Goal: Task Accomplishment & Management: Complete application form

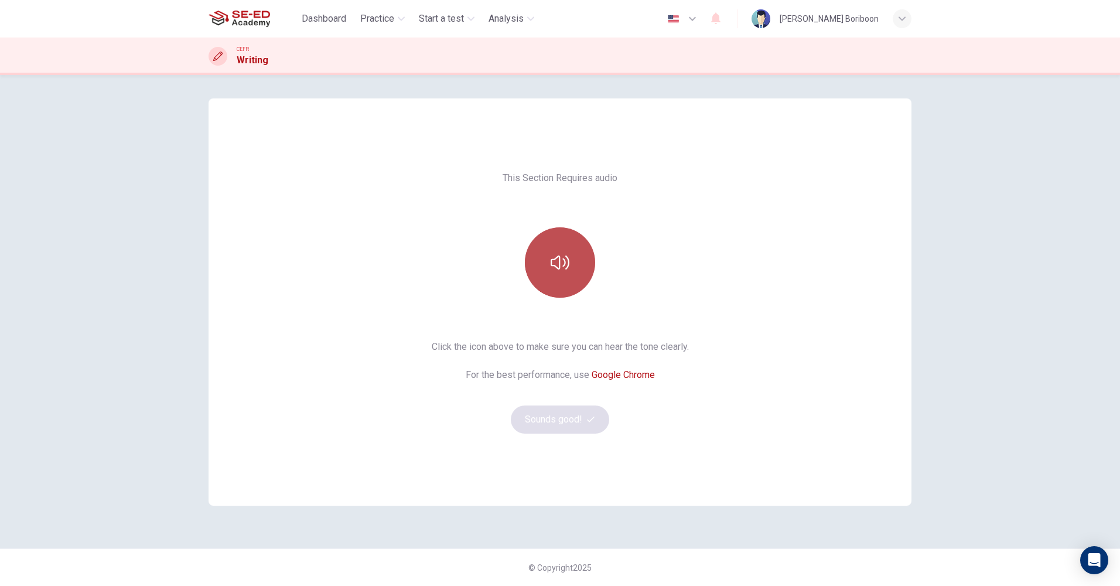
click at [559, 240] on button "button" at bounding box center [560, 262] width 70 height 70
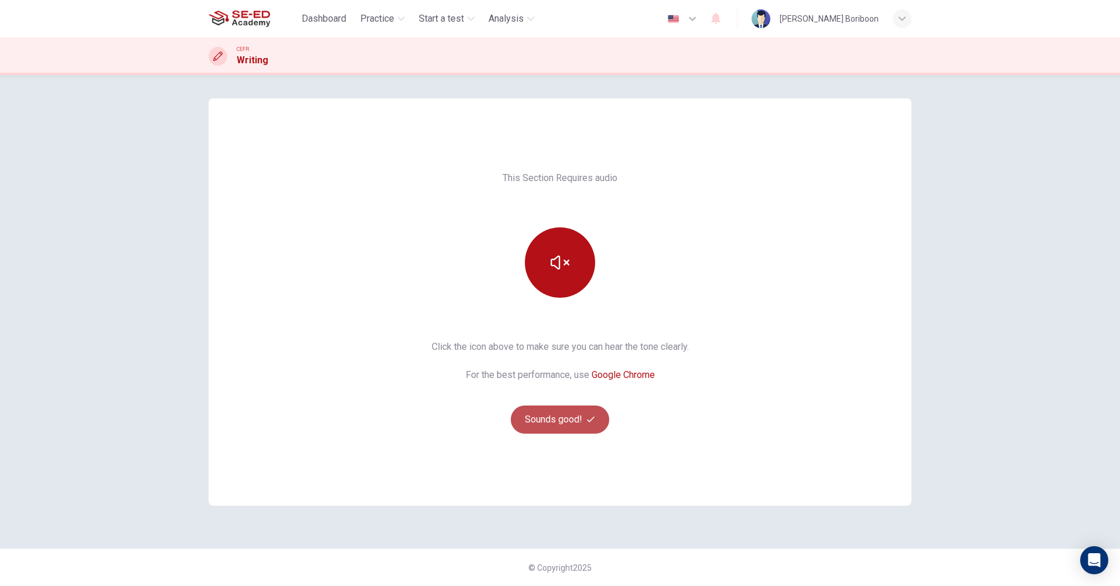
click at [557, 419] on button "Sounds good!" at bounding box center [560, 419] width 98 height 28
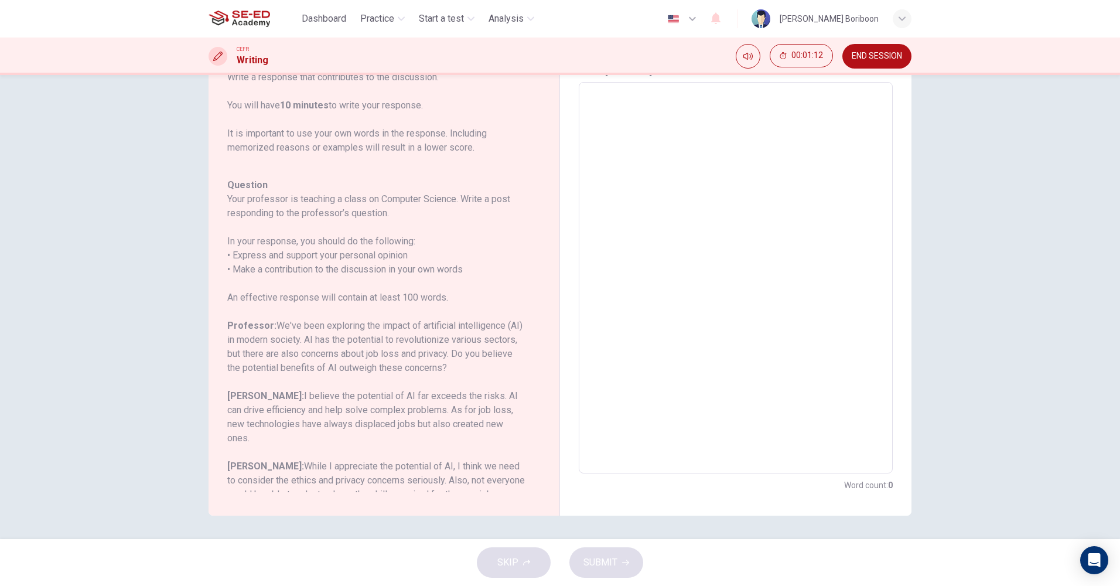
scroll to position [144, 0]
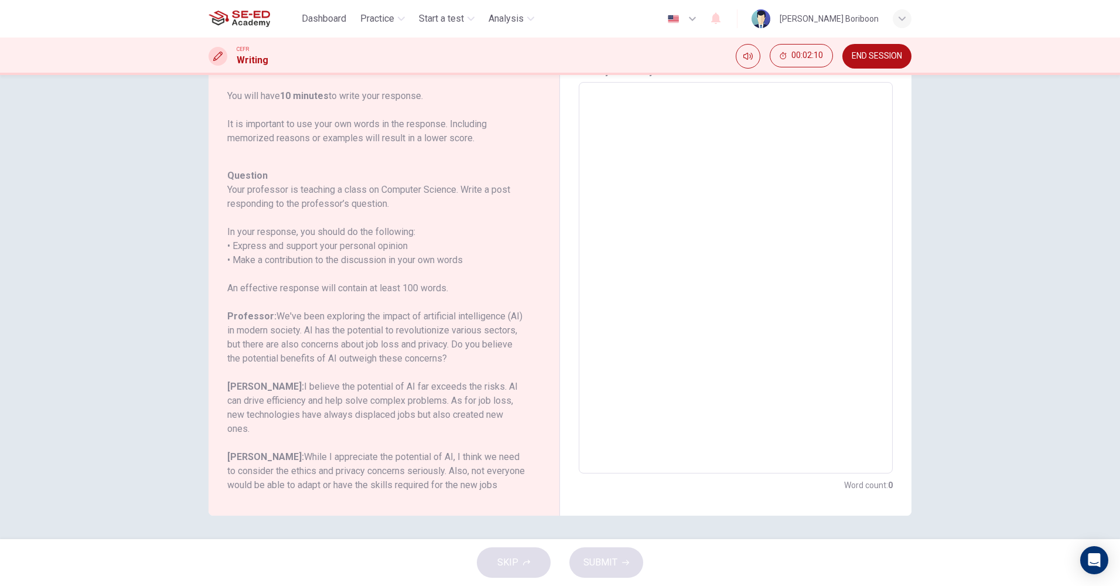
click at [828, 154] on textarea at bounding box center [736, 278] width 298 height 372
type textarea "i"
type textarea "x"
type textarea "id"
type textarea "x"
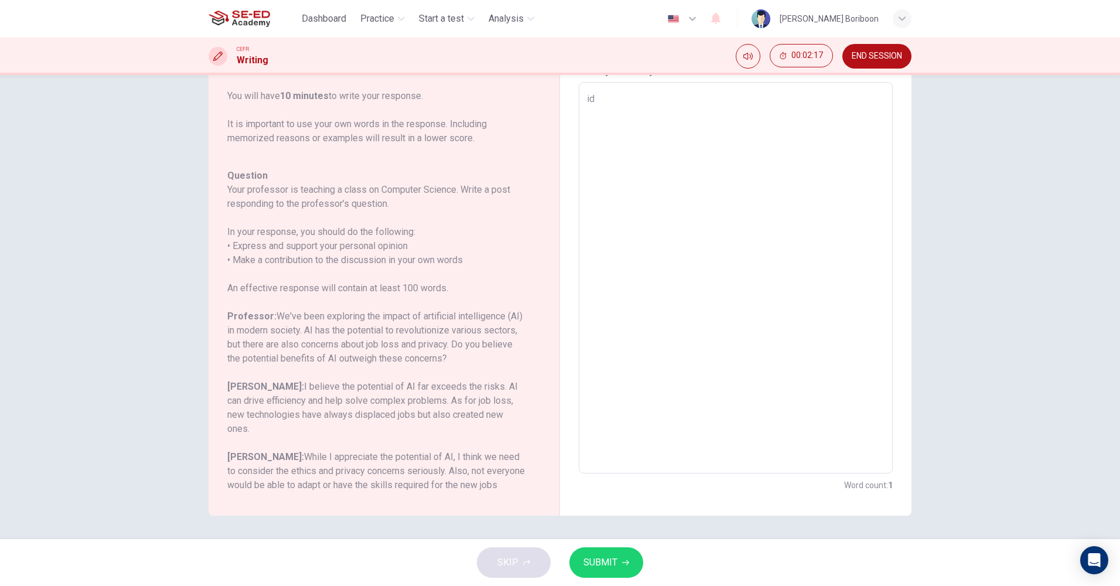
type textarea "idk"
type textarea "x"
type textarea "idk"
drag, startPoint x: 244, startPoint y: 319, endPoint x: 312, endPoint y: 316, distance: 68.0
click at [312, 316] on h6 "Professor: We've been exploring the impact of artificial intelligence (AI) in m…" at bounding box center [376, 337] width 299 height 56
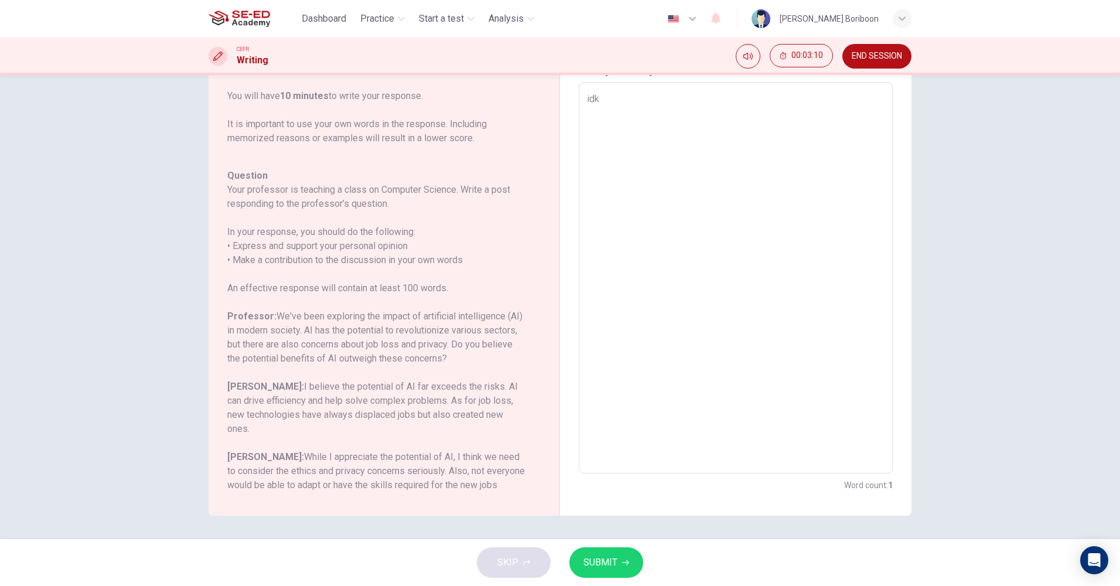
drag, startPoint x: 271, startPoint y: 316, endPoint x: 370, endPoint y: 310, distance: 98.5
click at [370, 310] on h6 "Professor: We've been exploring the impact of artificial intelligence (AI) in m…" at bounding box center [376, 337] width 299 height 56
drag, startPoint x: 255, startPoint y: 386, endPoint x: 409, endPoint y: 378, distance: 154.8
click at [409, 378] on div "Question Your professor is teaching a class on Computer Science. Write a post r…" at bounding box center [376, 337] width 299 height 337
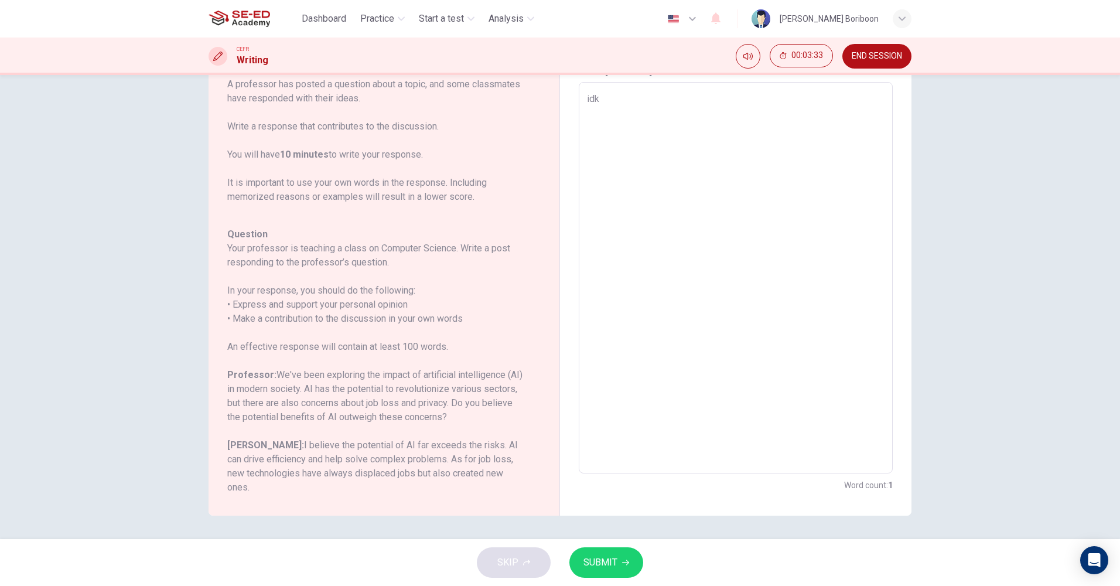
drag, startPoint x: 231, startPoint y: 247, endPoint x: 355, endPoint y: 247, distance: 124.2
click at [355, 247] on h6 "Your professor is teaching a class on Computer Science. Write a post responding…" at bounding box center [376, 255] width 299 height 28
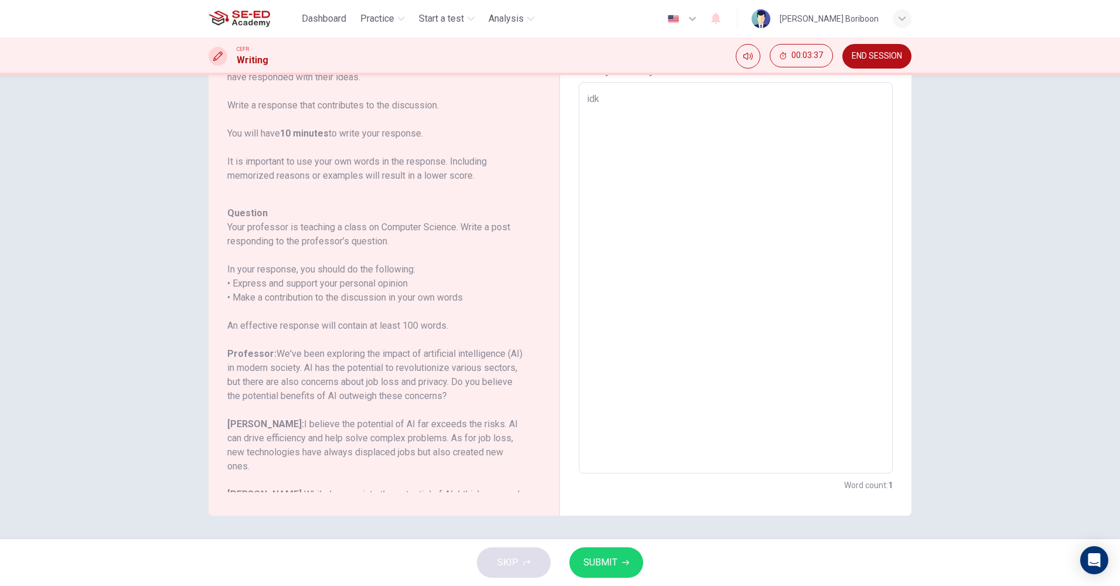
scroll to position [144, 0]
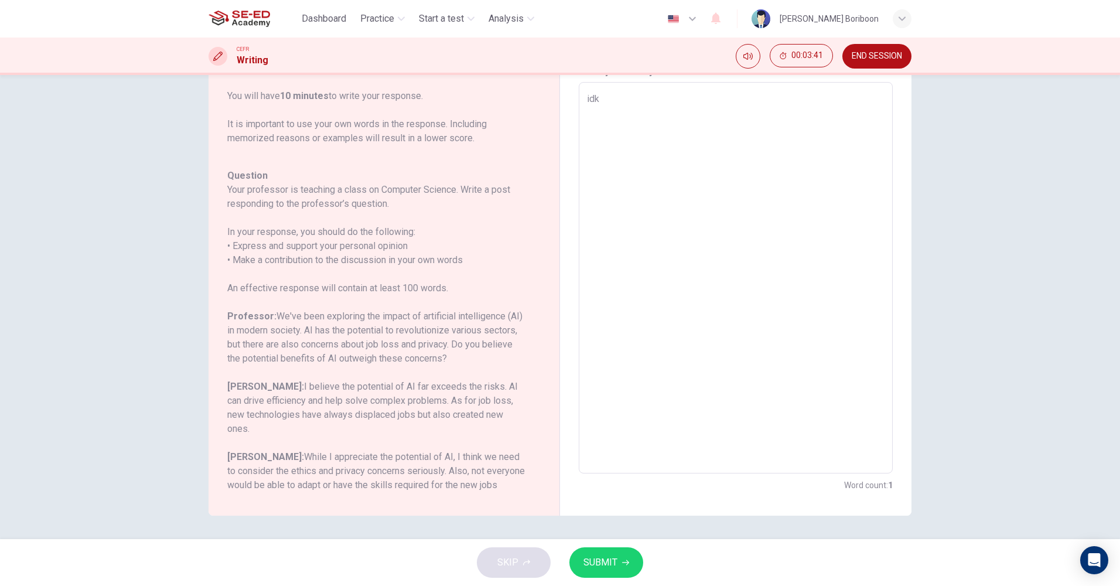
drag, startPoint x: 229, startPoint y: 344, endPoint x: 454, endPoint y: 329, distance: 226.0
click at [453, 329] on h6 "Professor: We've been exploring the impact of artificial intelligence (AI) in m…" at bounding box center [376, 337] width 299 height 56
drag, startPoint x: 251, startPoint y: 388, endPoint x: 461, endPoint y: 378, distance: 209.9
click at [461, 378] on div "Question Your professor is teaching a class on Computer Science. Write a post r…" at bounding box center [376, 337] width 299 height 337
type textarea "x"
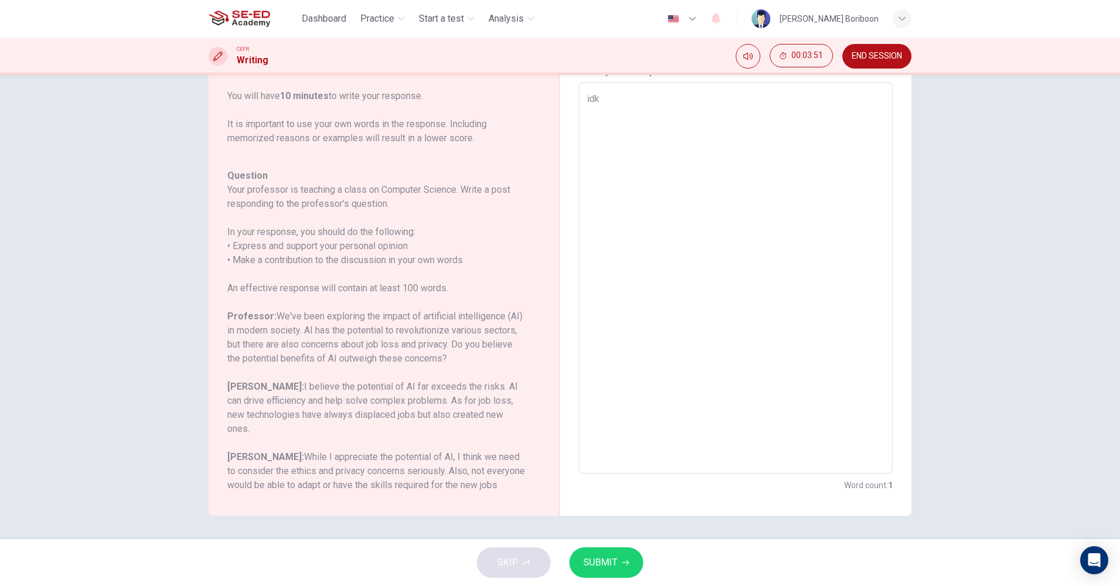
click at [717, 187] on textarea "idk" at bounding box center [736, 278] width 298 height 372
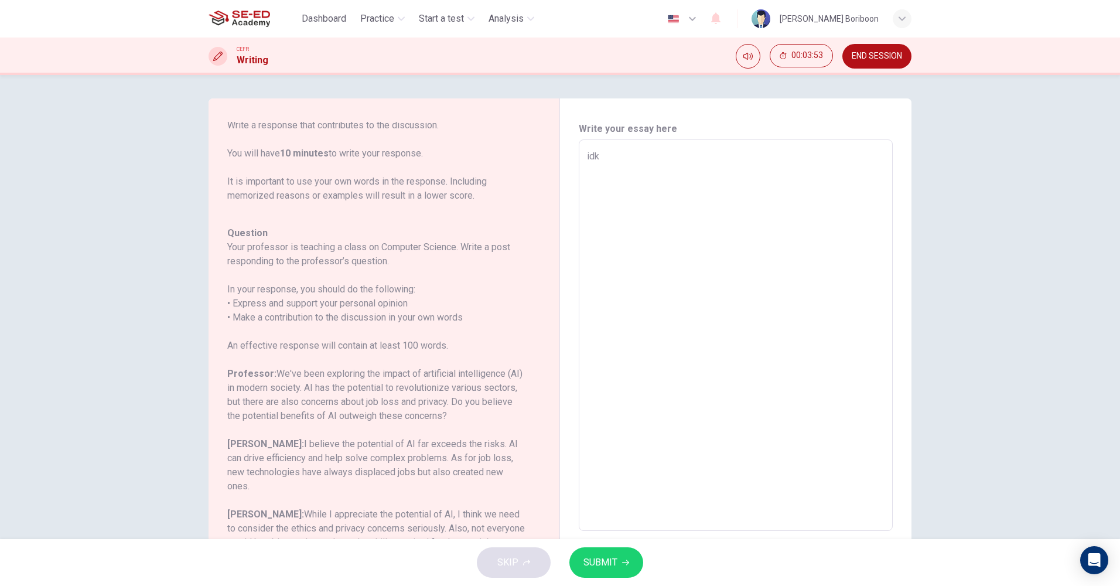
type textarea "id"
type textarea "x"
type textarea "i"
type textarea "x"
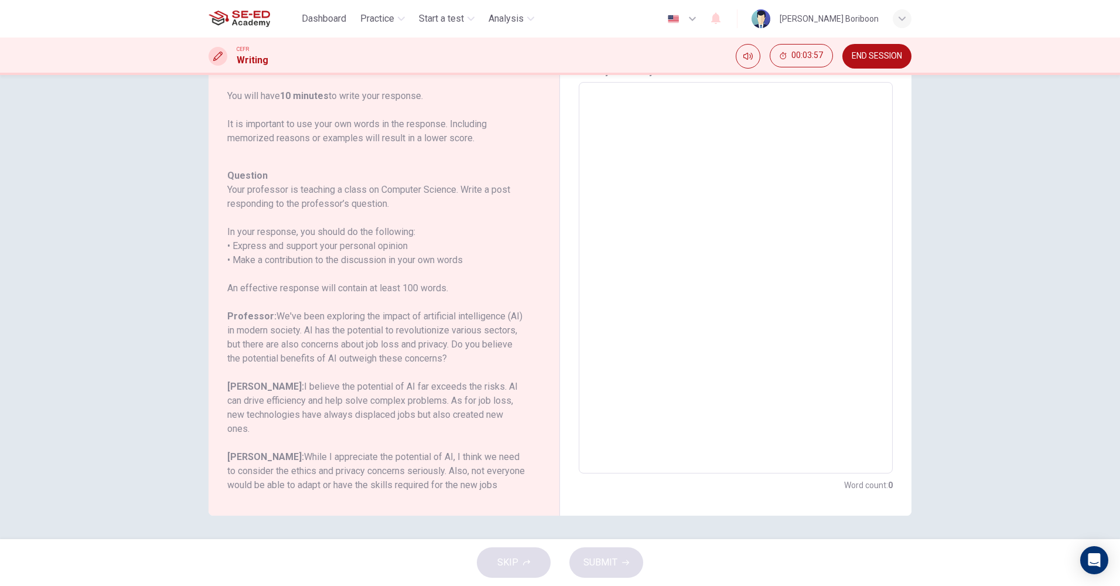
drag, startPoint x: 282, startPoint y: 442, endPoint x: 376, endPoint y: 430, distance: 95.1
click at [376, 430] on div "Question Your professor is teaching a class on Computer Science. Write a post r…" at bounding box center [376, 337] width 299 height 337
drag, startPoint x: 292, startPoint y: 398, endPoint x: 416, endPoint y: 384, distance: 124.9
click at [416, 384] on h6 "[PERSON_NAME]: I believe the potential of AI far exceeds the risks. AI can driv…" at bounding box center [376, 407] width 299 height 56
drag, startPoint x: 420, startPoint y: 384, endPoint x: 428, endPoint y: 413, distance: 30.4
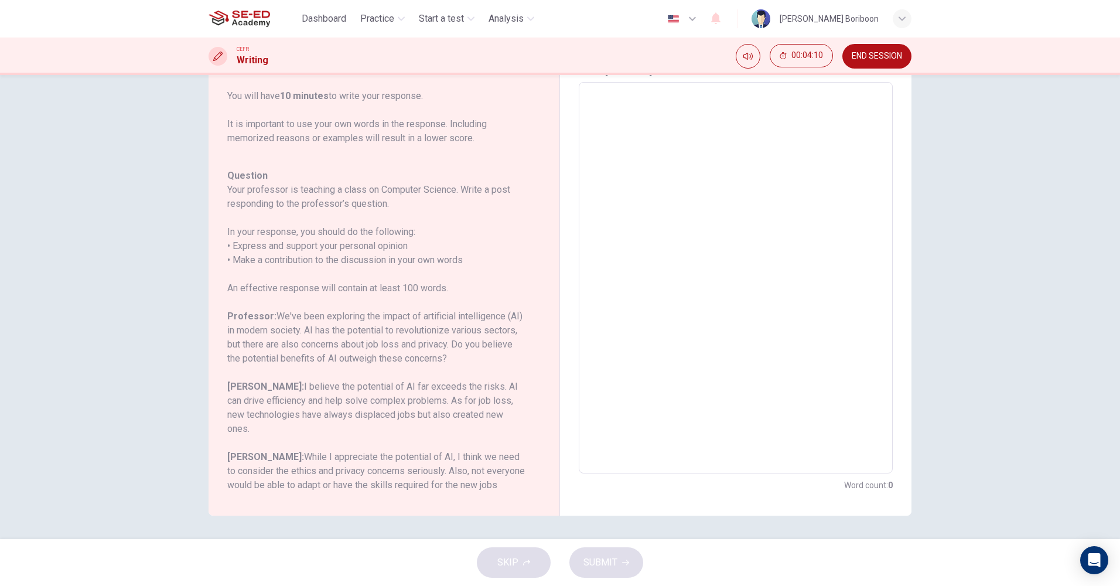
click at [452, 405] on h6 "[PERSON_NAME]: I believe the potential of AI far exceeds the risks. AI can driv…" at bounding box center [376, 407] width 299 height 56
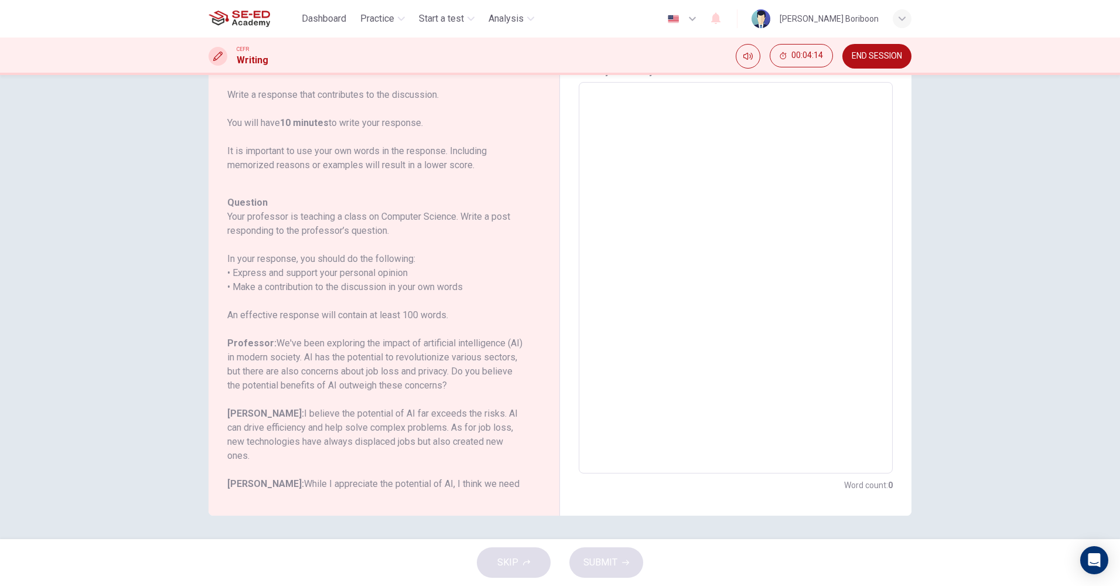
scroll to position [144, 0]
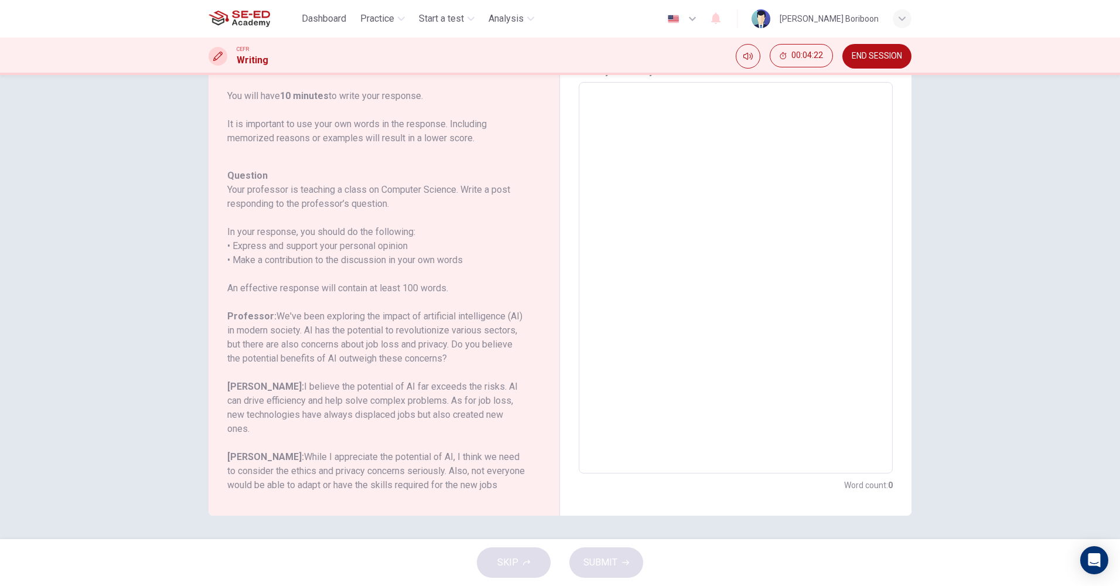
drag, startPoint x: 428, startPoint y: 330, endPoint x: 500, endPoint y: 325, distance: 71.6
click at [500, 325] on h6 "Professor: We've been exploring the impact of artificial intelligence (AI) in m…" at bounding box center [376, 337] width 299 height 56
click at [427, 338] on h6 "Professor: We've been exploring the impact of artificial intelligence (AI) in m…" at bounding box center [376, 337] width 299 height 56
drag, startPoint x: 284, startPoint y: 343, endPoint x: 462, endPoint y: 339, distance: 178.1
click at [456, 336] on h6 "Professor: We've been exploring the impact of artificial intelligence (AI) in m…" at bounding box center [376, 337] width 299 height 56
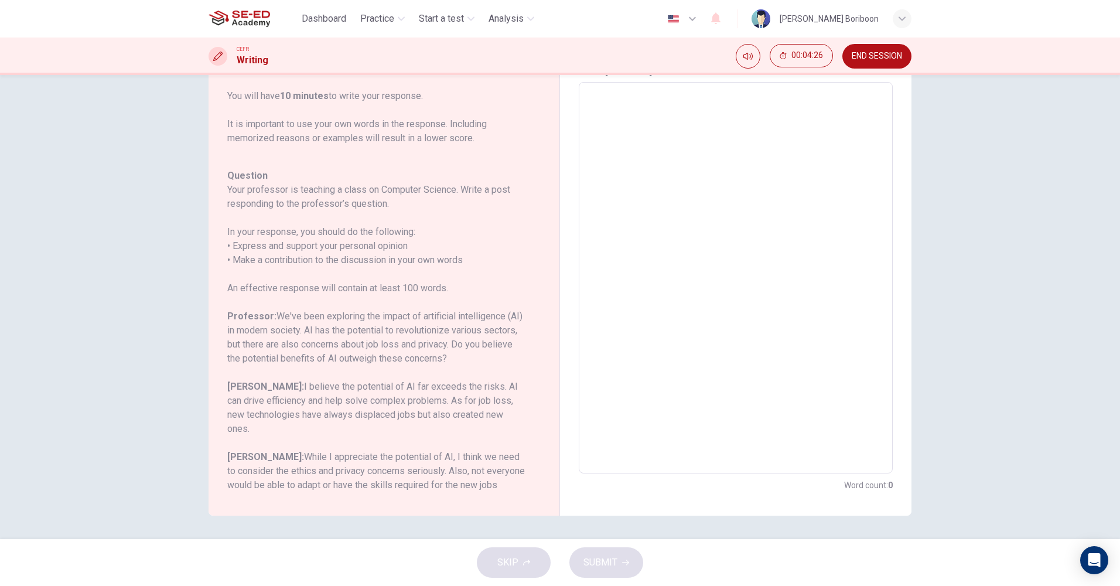
scroll to position [0, 0]
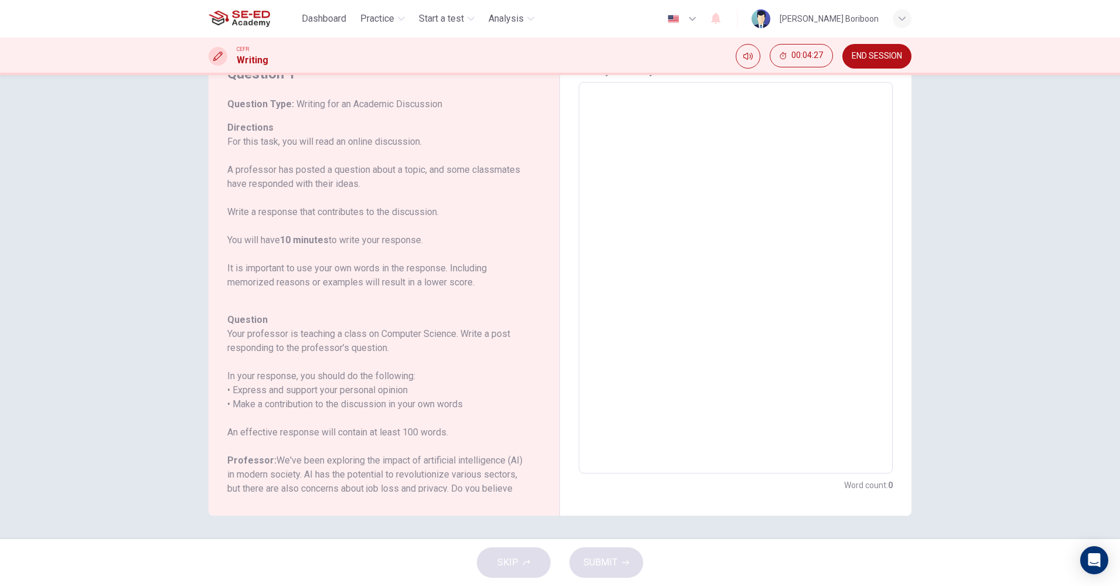
drag, startPoint x: 867, startPoint y: 260, endPoint x: 872, endPoint y: 257, distance: 6.0
click at [872, 257] on textarea at bounding box center [736, 278] width 298 height 372
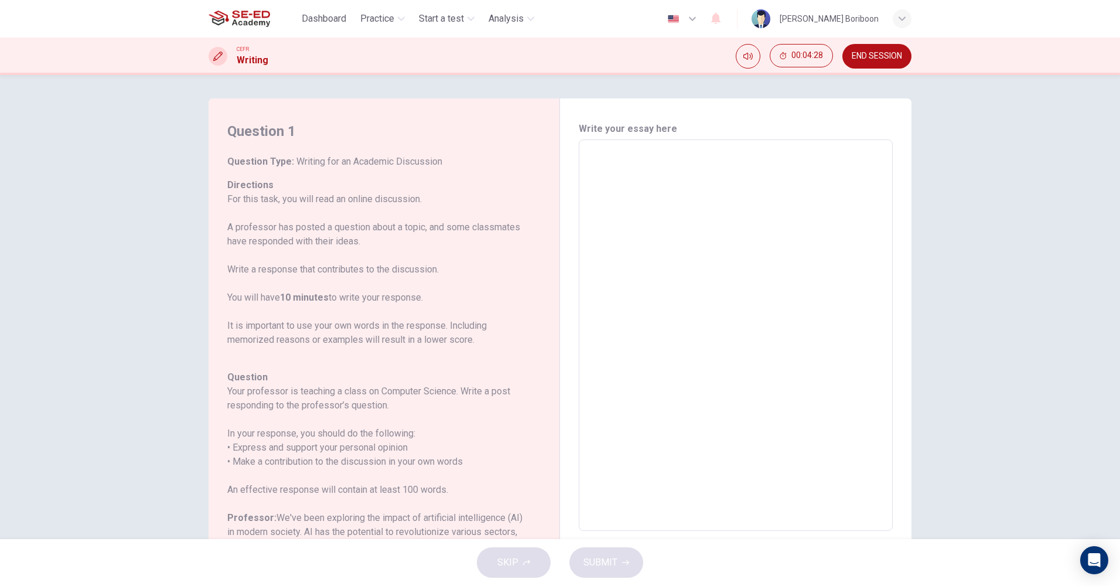
type textarea "n"
type textarea "x"
type textarea "no"
type textarea "x"
type textarea "no"
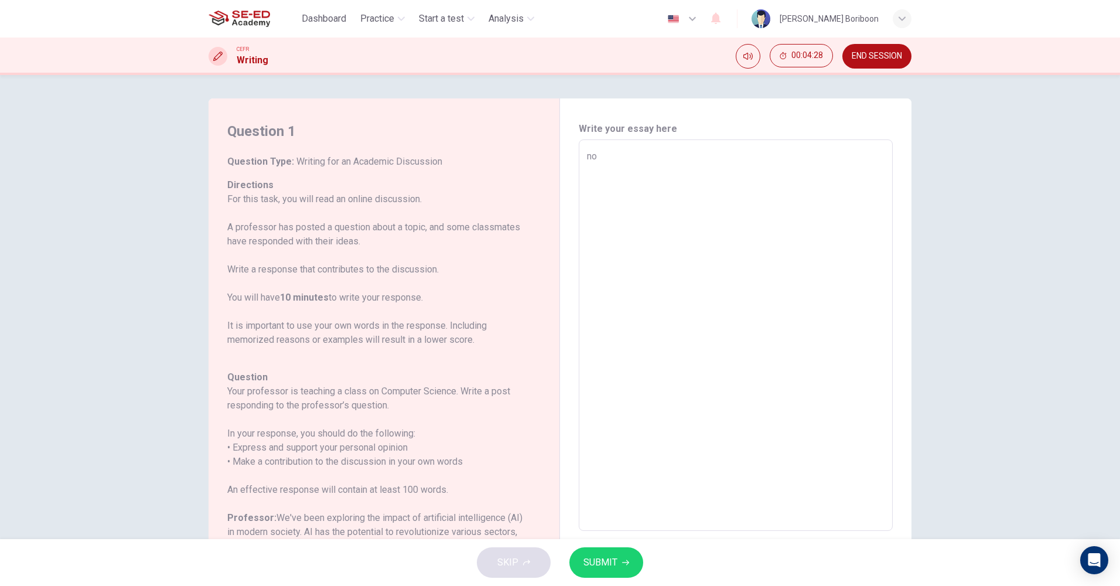
type textarea "x"
type textarea "no"
type textarea "x"
type textarea "n"
type textarea "x"
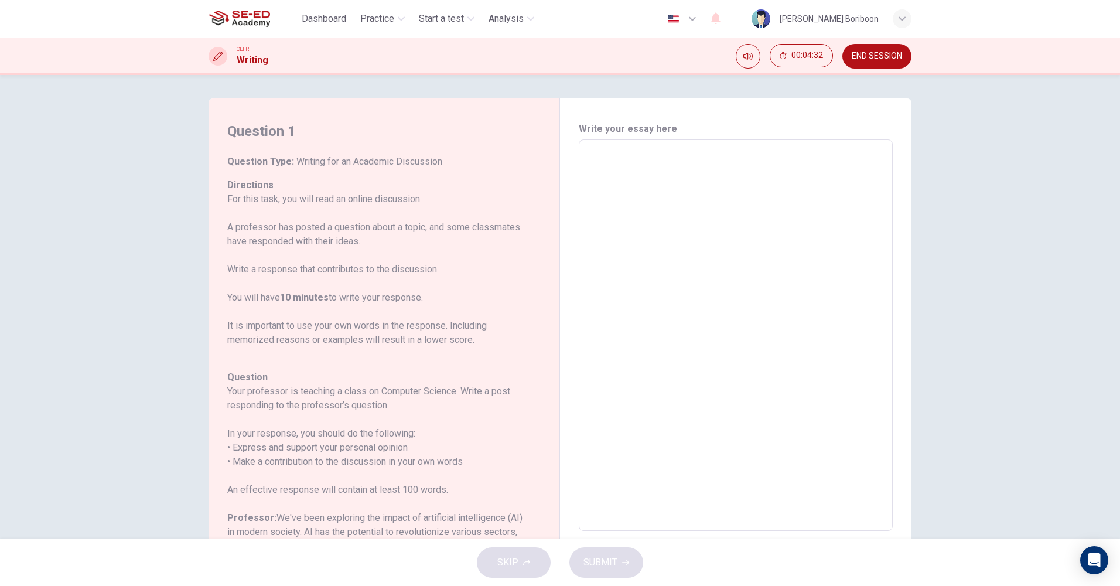
type textarea "y"
type textarea "x"
type textarea "ye"
type textarea "x"
type textarea "y"
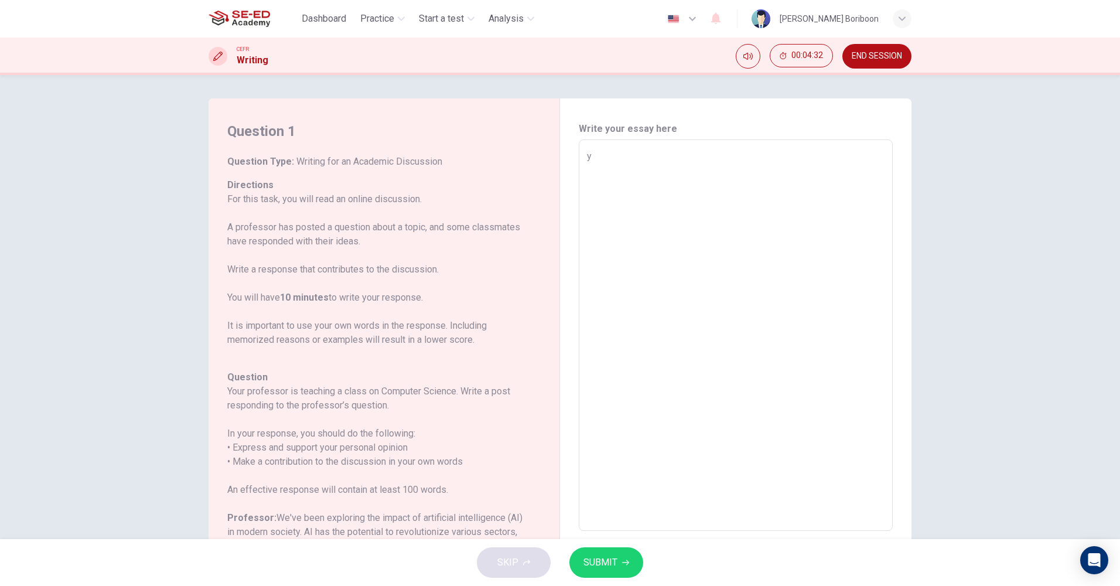
type textarea "x"
type textarea "i"
type textarea "x"
type textarea "i"
type textarea "x"
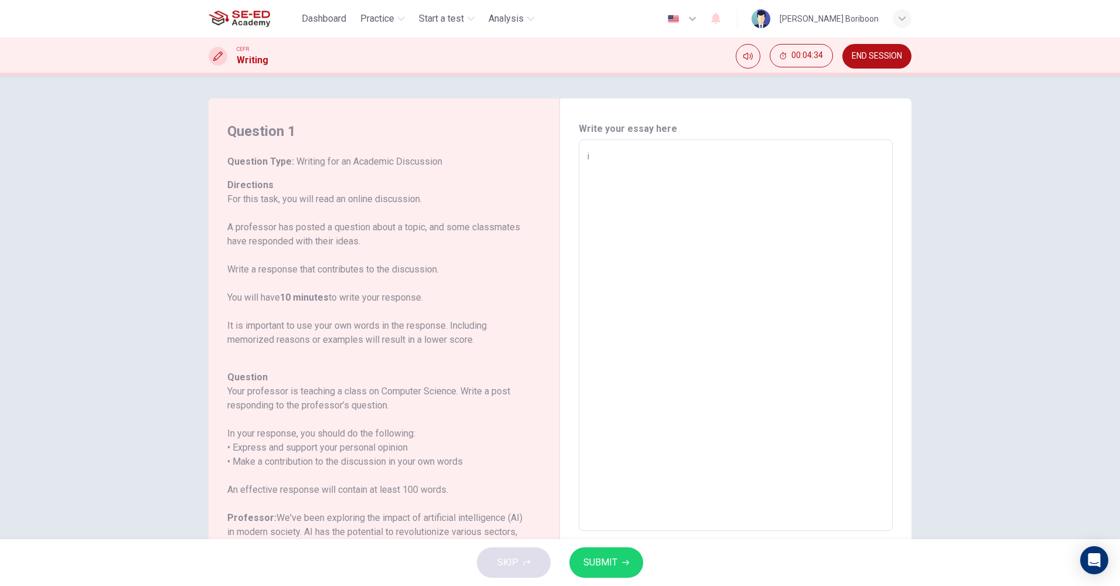
type textarea "i t"
type textarea "x"
type textarea "i th"
type textarea "x"
type textarea "i thi"
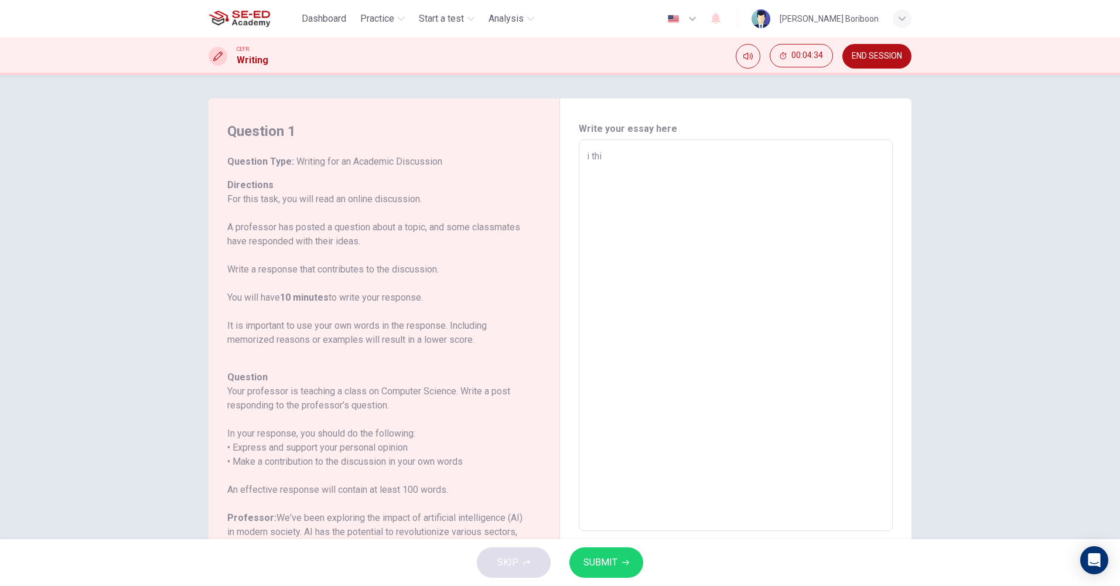
type textarea "x"
type textarea "i thin"
type textarea "x"
type textarea "i think"
type textarea "x"
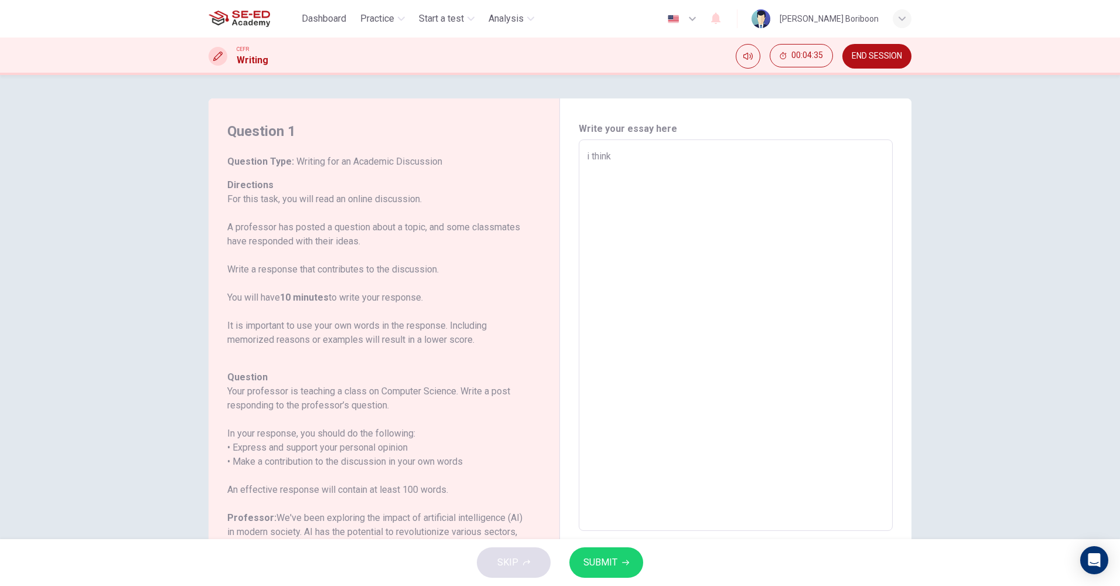
type textarea "i think"
type textarea "x"
type textarea "i think y"
type textarea "x"
type textarea "i think ye"
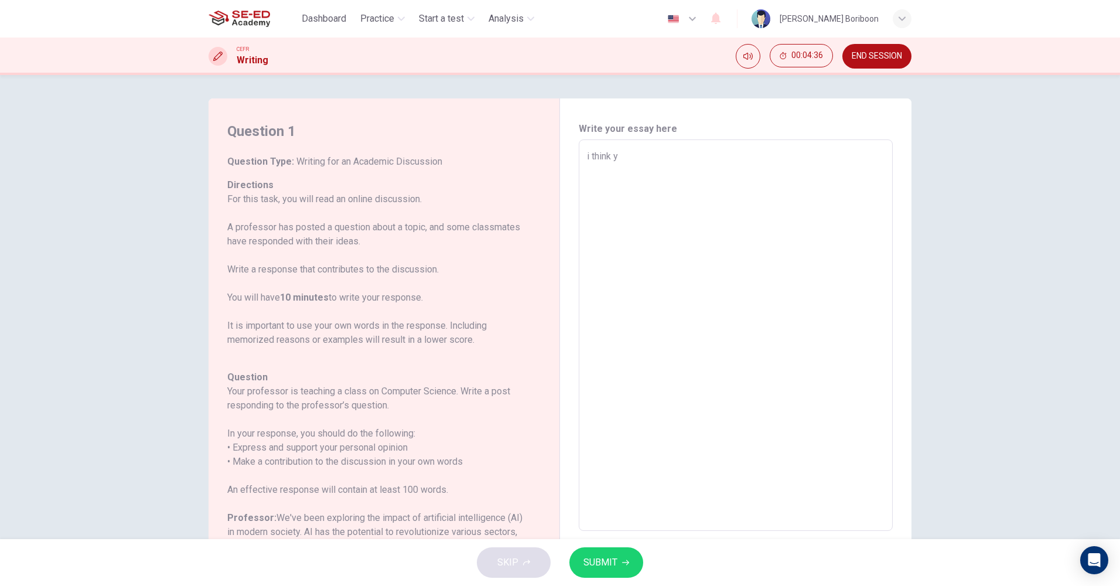
type textarea "x"
type textarea "i think yes"
type textarea "x"
type textarea "i think yess"
type textarea "x"
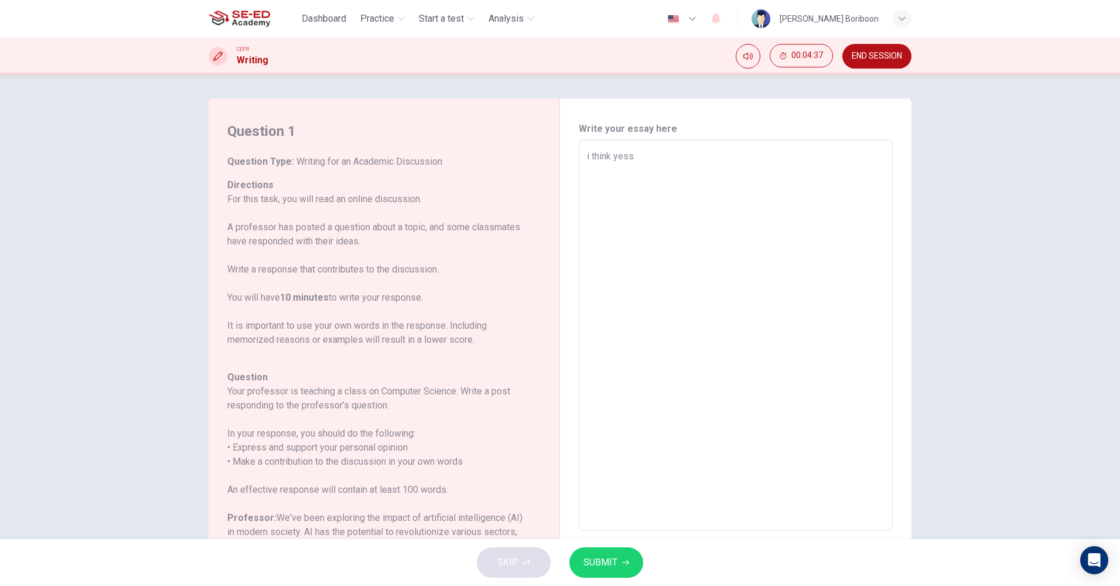
type textarea "i think yes"
type textarea "x"
type textarea "i think yes"
type textarea "x"
type textarea "i think yes s"
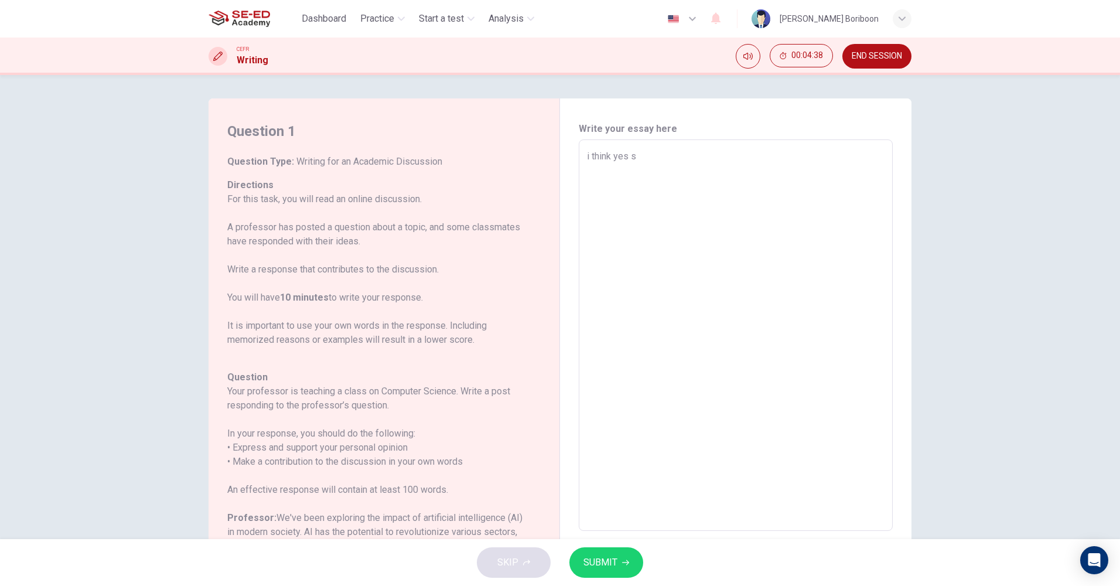
type textarea "x"
type textarea "i think yes so"
type textarea "x"
type textarea "i think yes som"
type textarea "x"
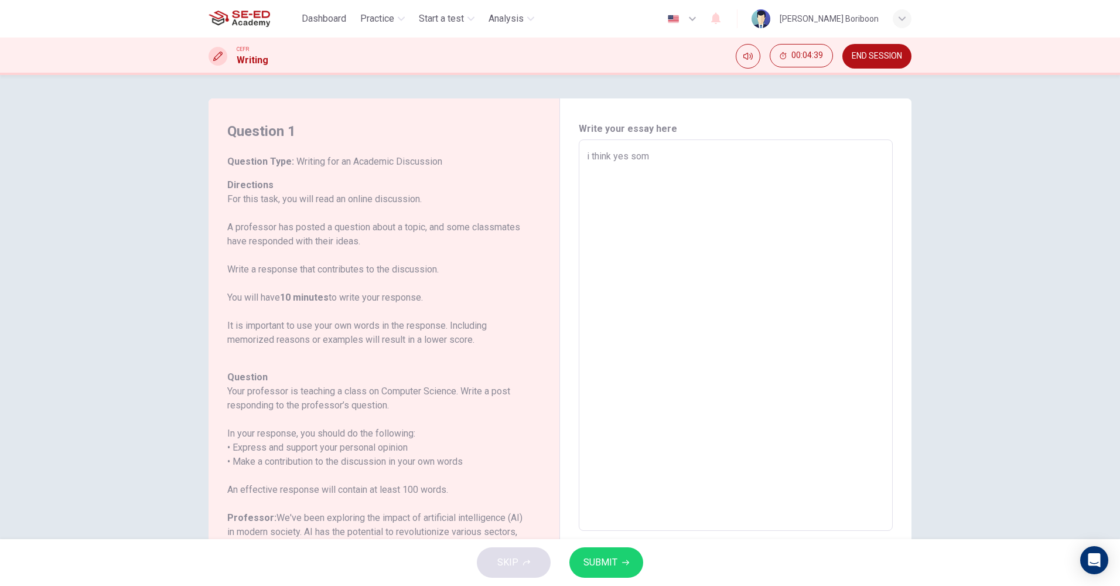
type textarea "i think yes some"
type textarea "x"
type textarea "i think yes some"
type textarea "x"
type textarea "i think yes some t"
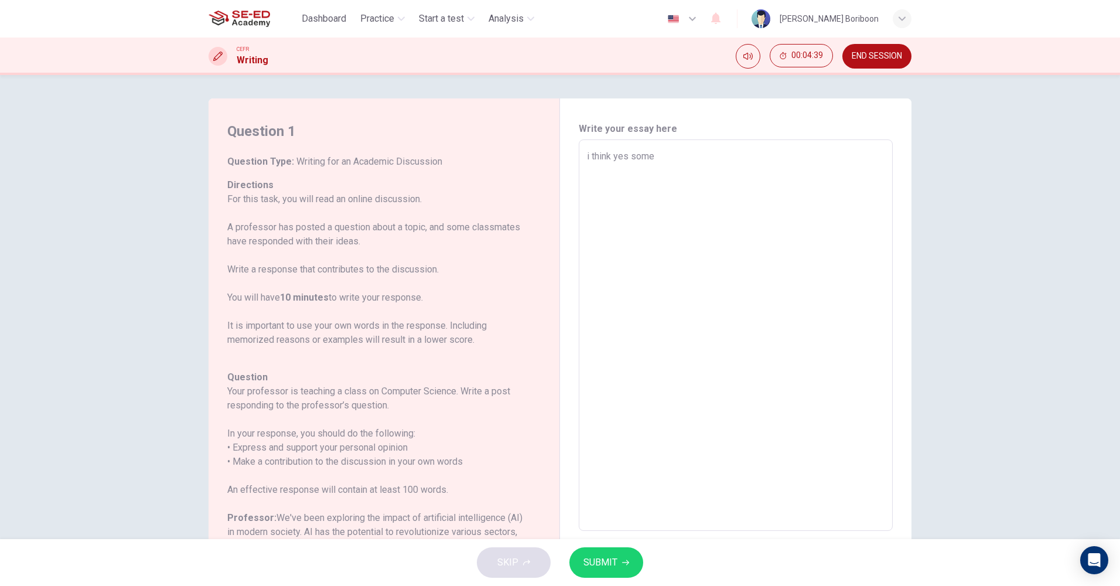
type textarea "x"
type textarea "i think yes some th"
type textarea "x"
type textarea "i think yes some tha"
type textarea "x"
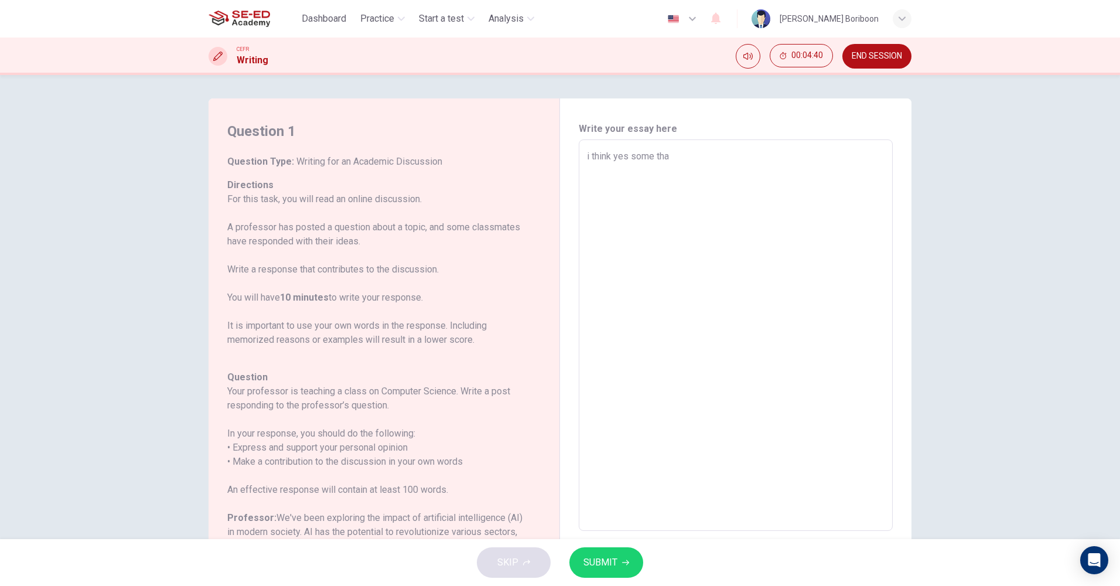
type textarea "i think yes some tha"
type textarea "x"
type textarea "i think yes some tha t"
type textarea "x"
type textarea "i think yes some tha"
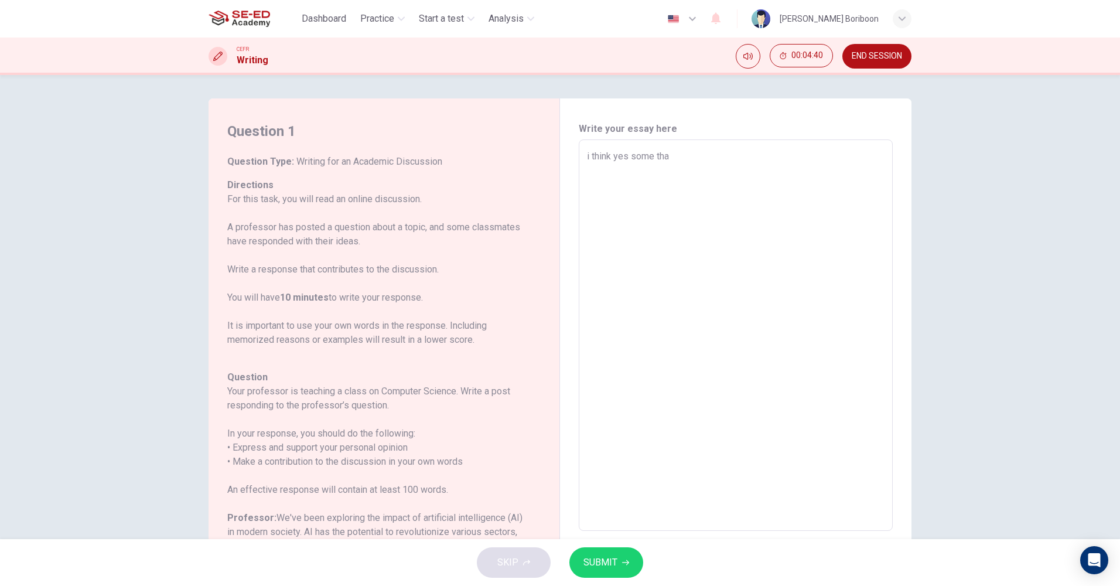
type textarea "x"
type textarea "i think yes some tha"
type textarea "x"
type textarea "i think yes some that"
type textarea "x"
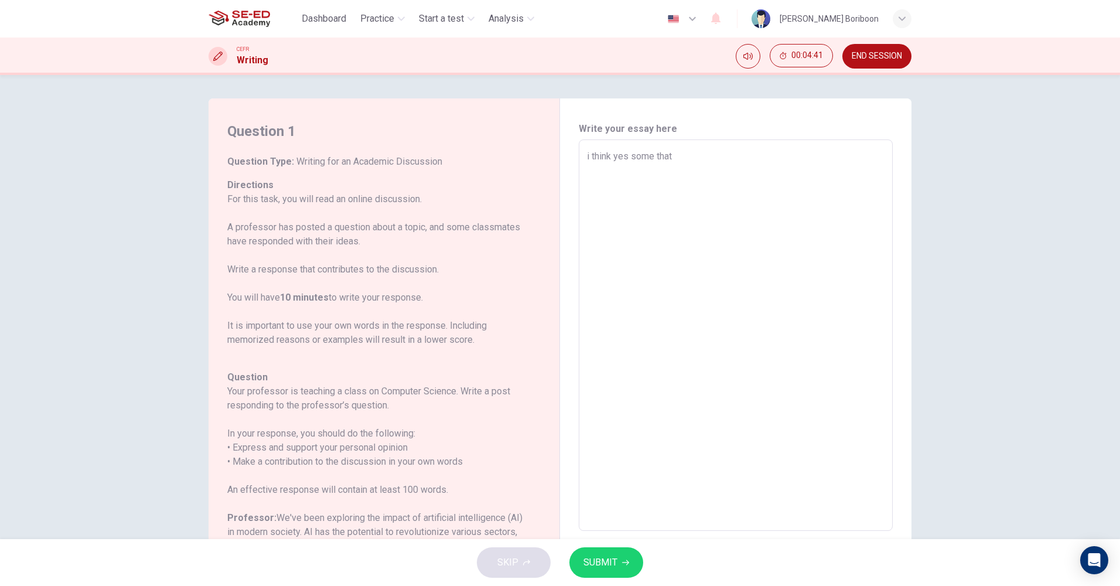
type textarea "i think yes some thata"
type textarea "x"
type textarea "i think yes some that"
type textarea "x"
type textarea "i think yes some tha"
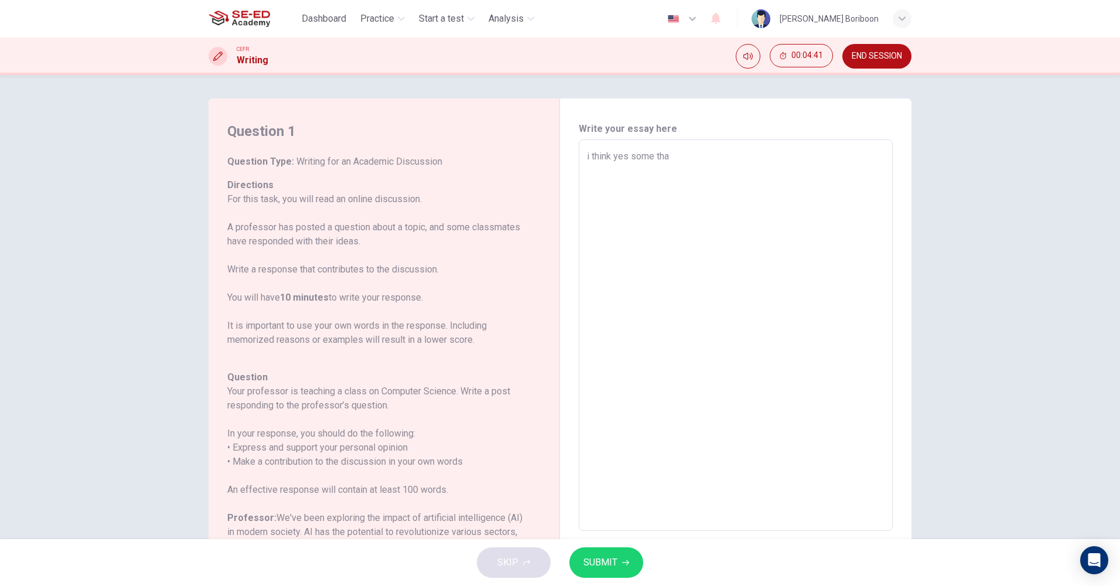
type textarea "x"
type textarea "i think yes some that"
type textarea "x"
type textarea "i think yes some that"
type textarea "x"
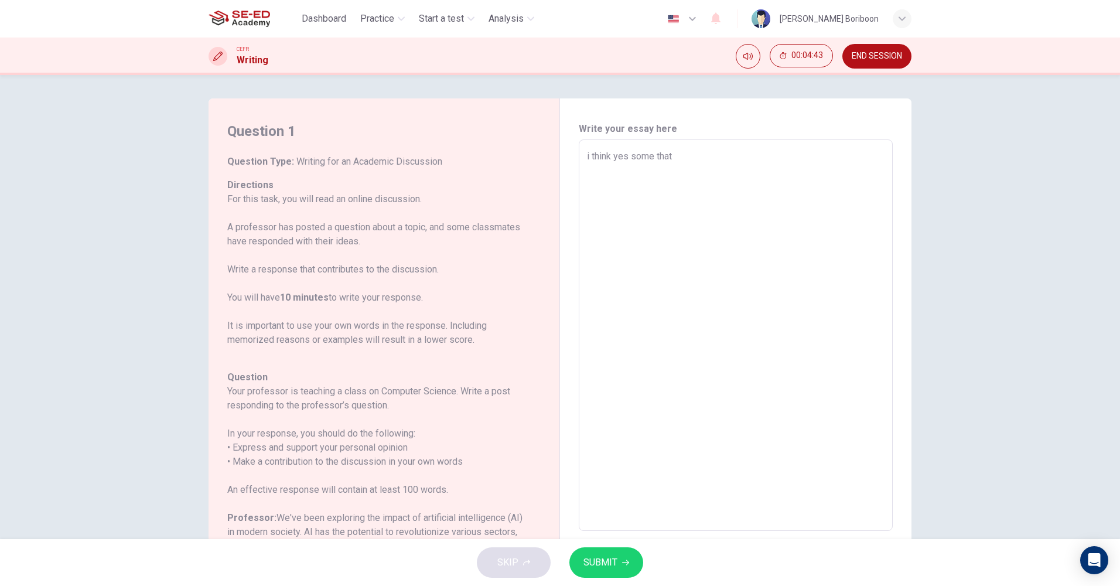
type textarea "i think yes some that a"
type textarea "x"
type textarea "i think yes some that aI"
type textarea "x"
type textarea "i think yes some that a\"
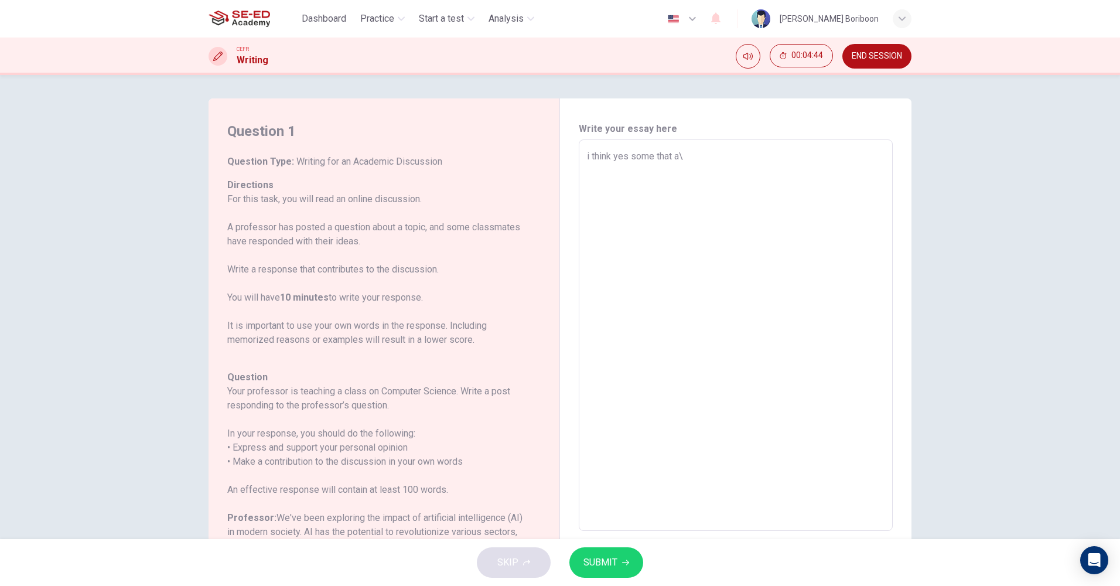
type textarea "x"
type textarea "i think yes some that a"
type textarea "x"
type textarea "i think yes some that"
type textarea "x"
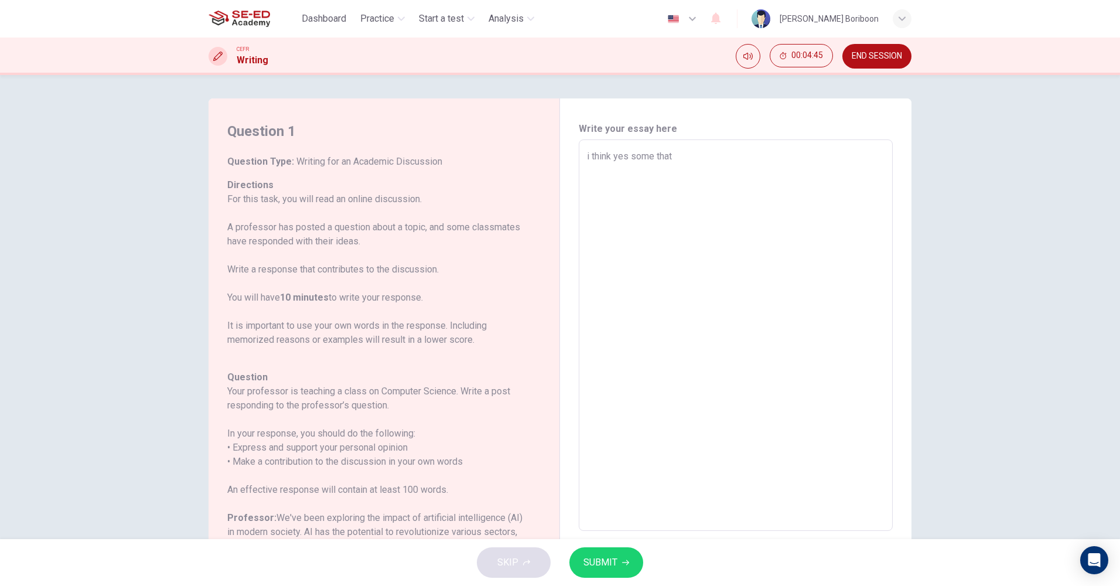
type textarea "i think yes some that A"
type textarea "x"
type textarea "i think yes some that AI"
type textarea "x"
type textarea "i think yes some that AI"
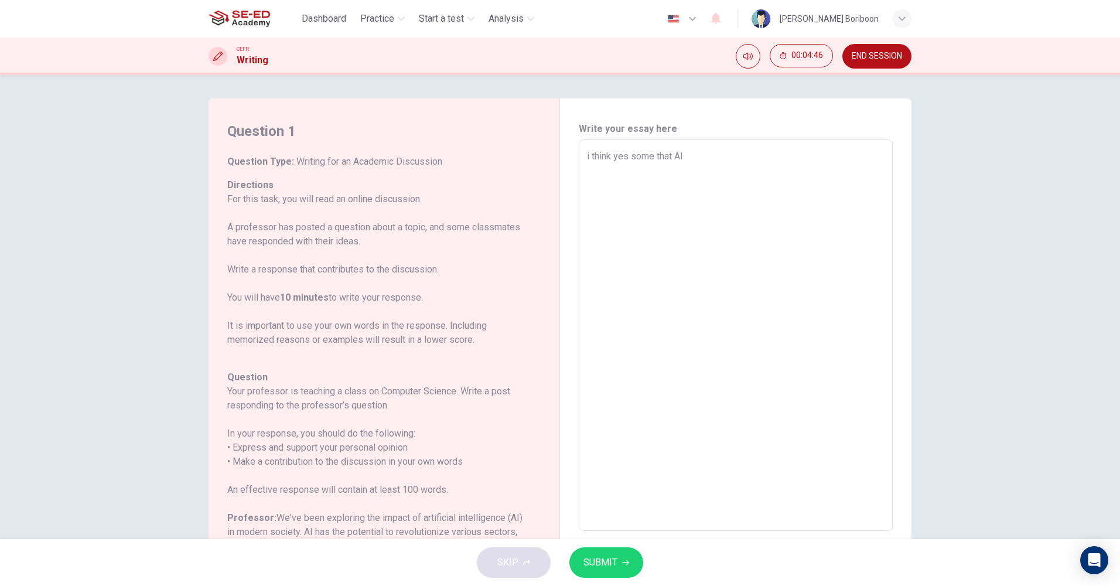
type textarea "x"
type textarea "i think yes some that AI i"
type textarea "x"
type textarea "i think yes some that AI is"
type textarea "x"
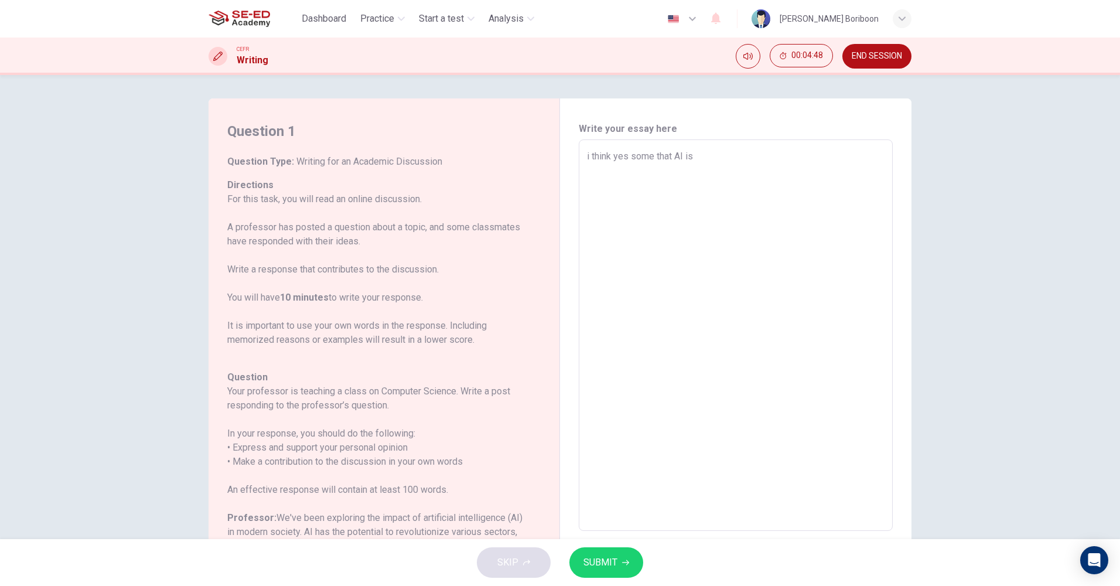
type textarea "i think yes some that AI is"
type textarea "x"
type textarea "i think yes some that AI is v"
type textarea "x"
type textarea "i think yes some that AI is"
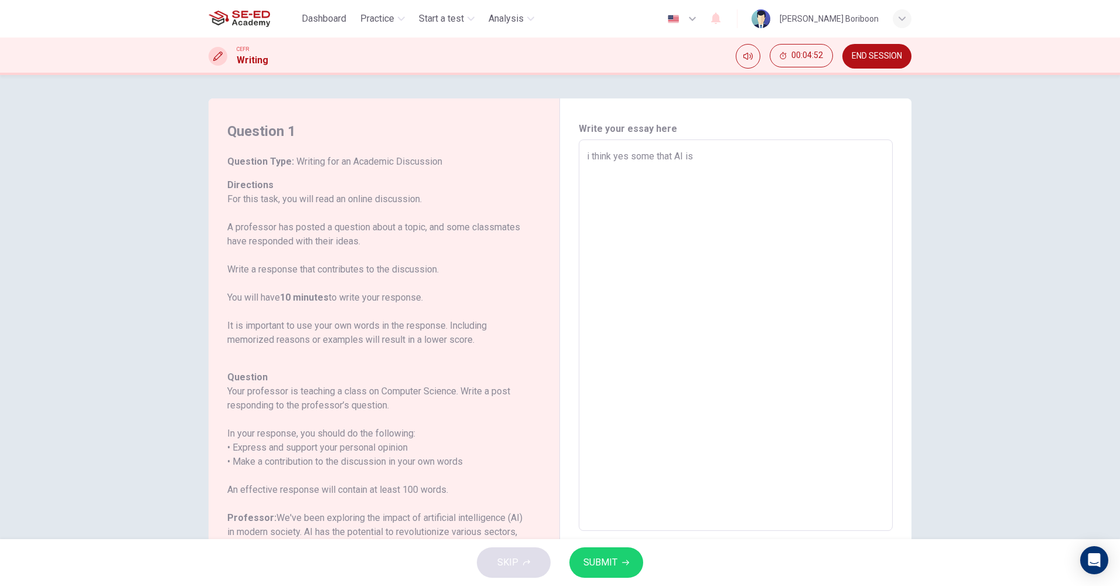
type textarea "x"
type textarea "i think yes some that AI is v"
type textarea "x"
type textarea "i think yes some that AI is ve"
type textarea "x"
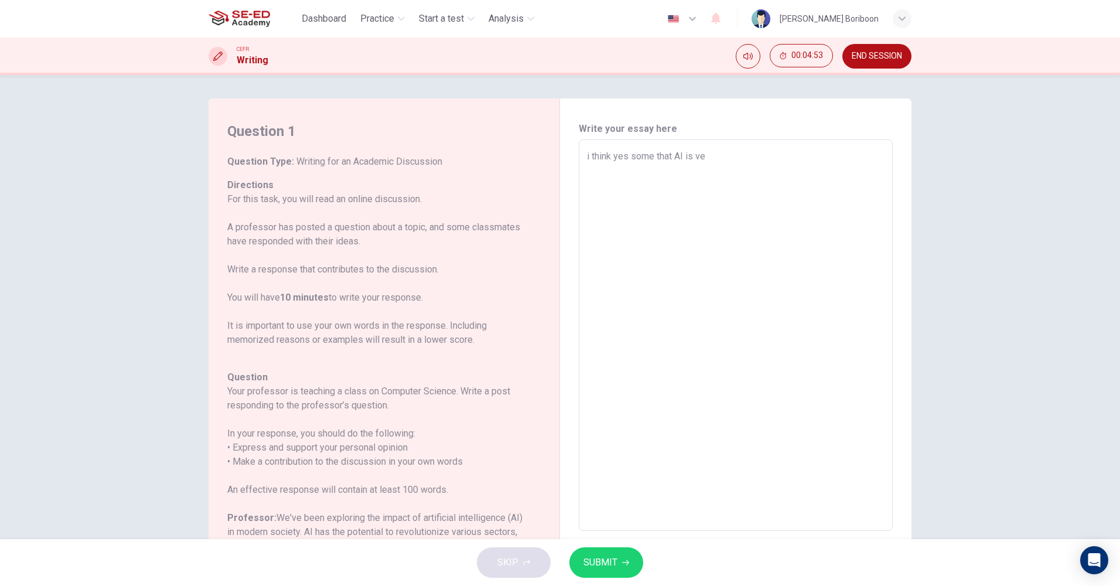
type textarea "i think yes some that AI is ver"
type textarea "x"
type textarea "i think yes some that AI is very"
type textarea "x"
type textarea "i think yes some that AI is very"
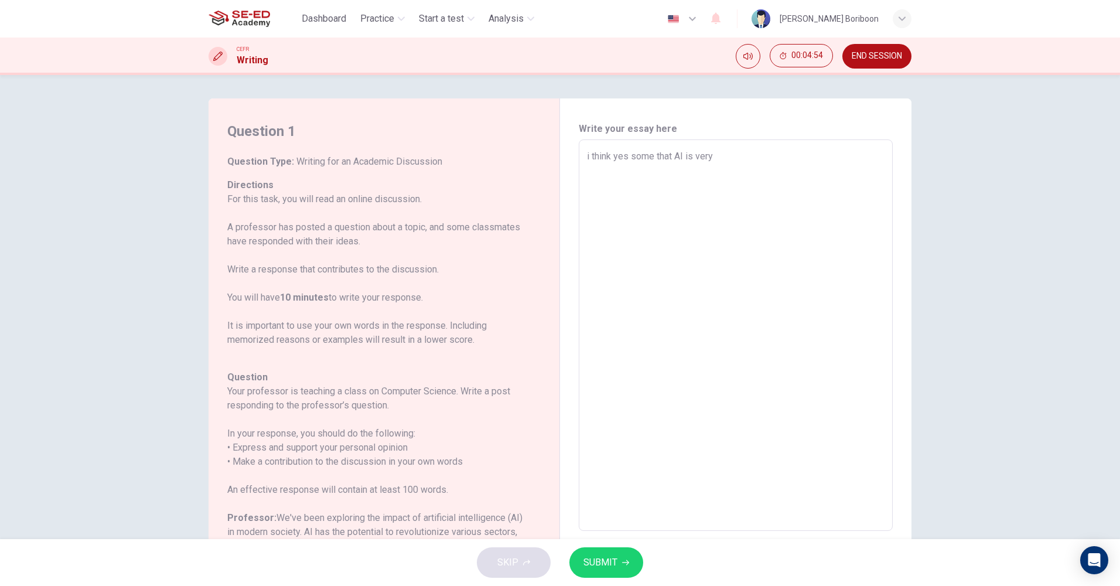
type textarea "x"
type textarea "i think yes some that AI is very u"
type textarea "x"
type textarea "i think yes some that AI is very us"
type textarea "x"
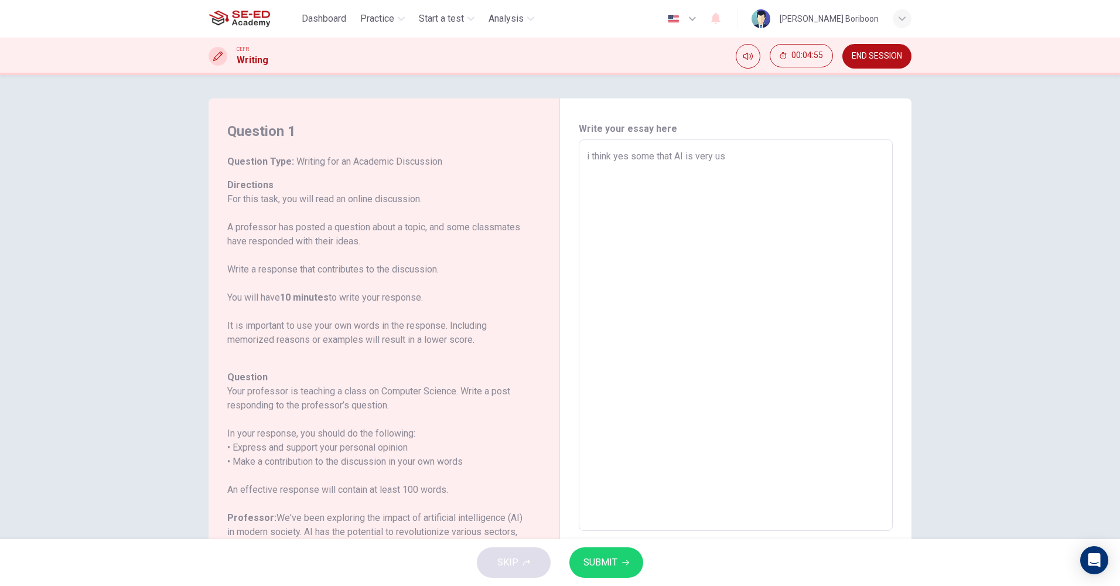
type textarea "i think yes some that AI is very use"
type textarea "x"
type textarea "i think yes some that AI is very usea"
type textarea "x"
type textarea "i think yes some that AI is very useab"
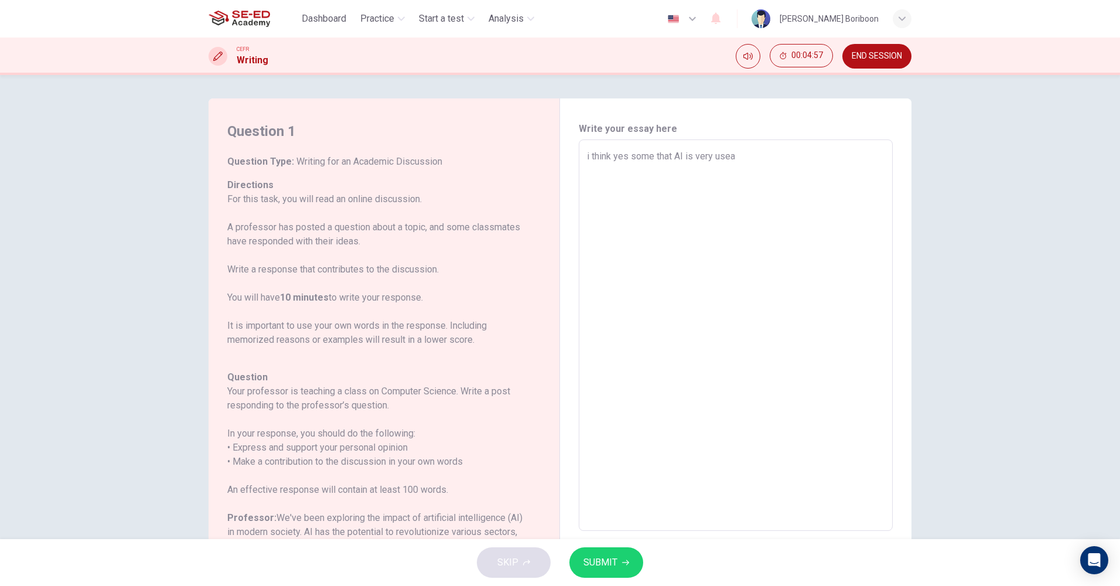
type textarea "x"
type textarea "i think yes some that AI is very useabl"
type textarea "x"
type textarea "i think yes some that AI is very useable"
type textarea "x"
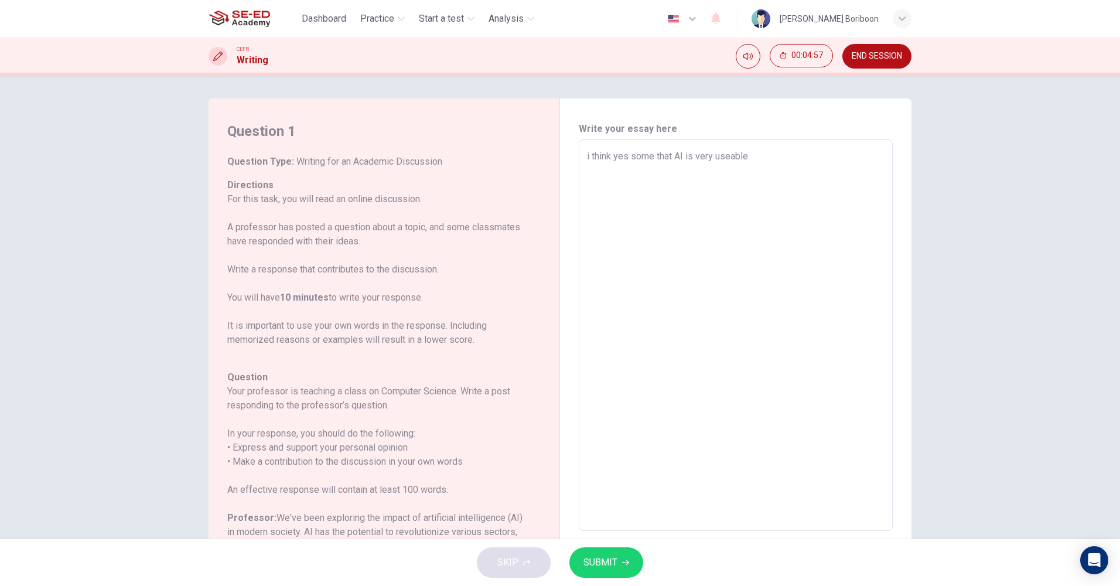
type textarea "i think yes some that AI is very useable"
type textarea "x"
type textarea "i think yes some that AI is very useable a"
type textarea "x"
type textarea "i think yes some that AI is very useable an"
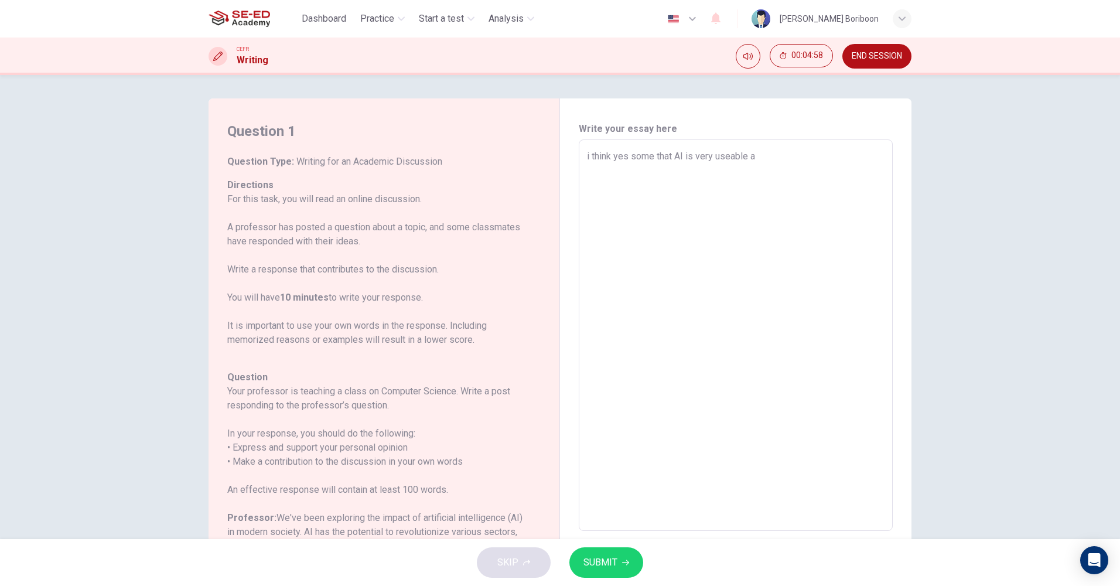
type textarea "x"
type textarea "i think yes some that AI is very useable and"
type textarea "x"
type textarea "i think yes some that AI is very useable and"
type textarea "x"
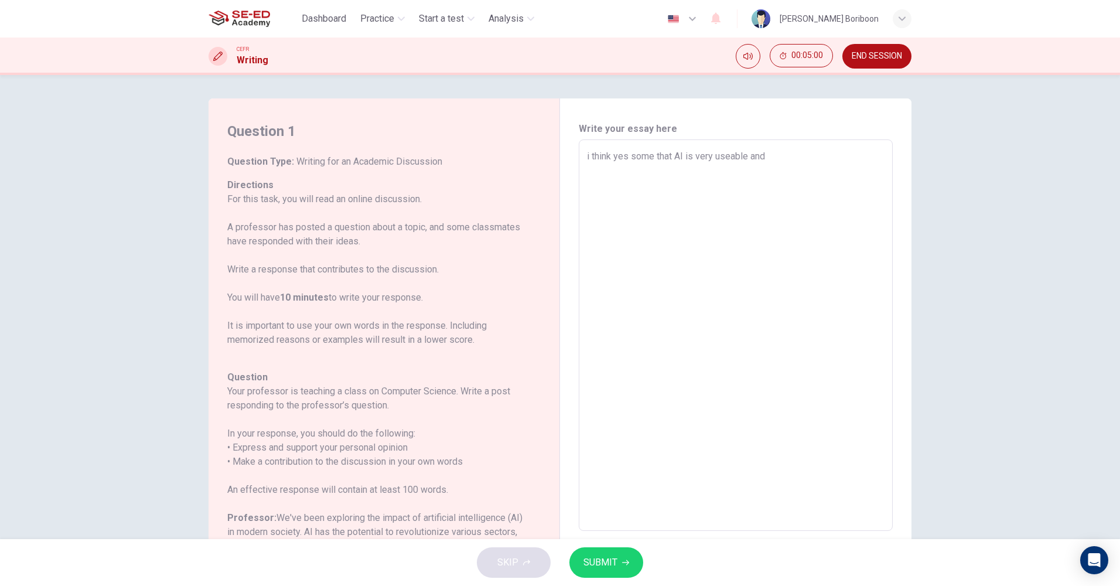
type textarea "i think yes some that AI is very useable and e"
type textarea "x"
type textarea "i think yes some that AI is very useable and ef"
type textarea "x"
type textarea "i think yes some that AI is very useable and efe"
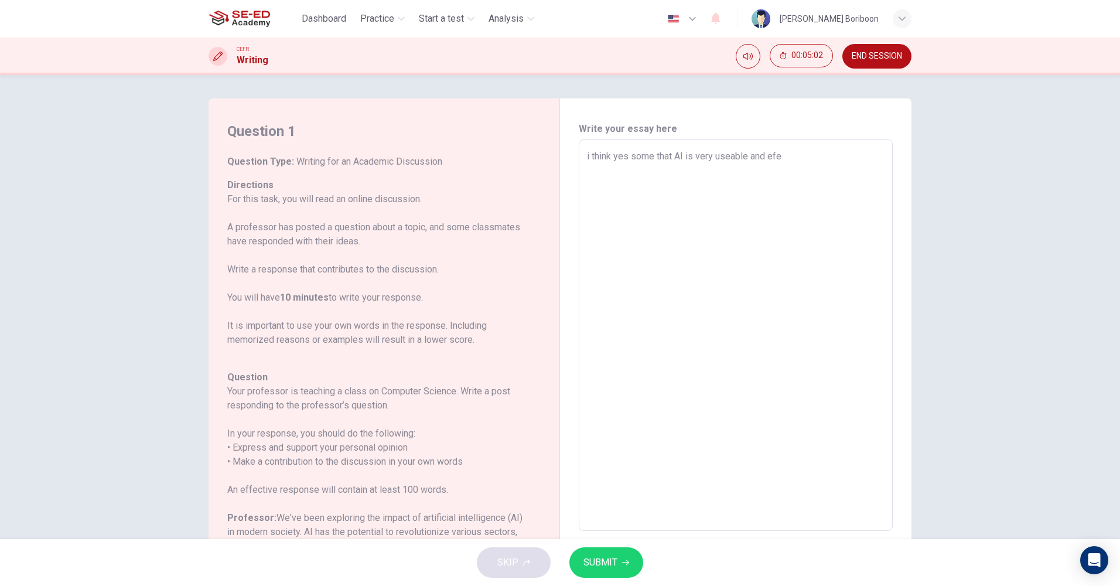
type textarea "x"
type textarea "i think yes some that AI is very useable and efeg"
type textarea "x"
type textarea "i think yes some that AI is very useable and efege"
type textarea "x"
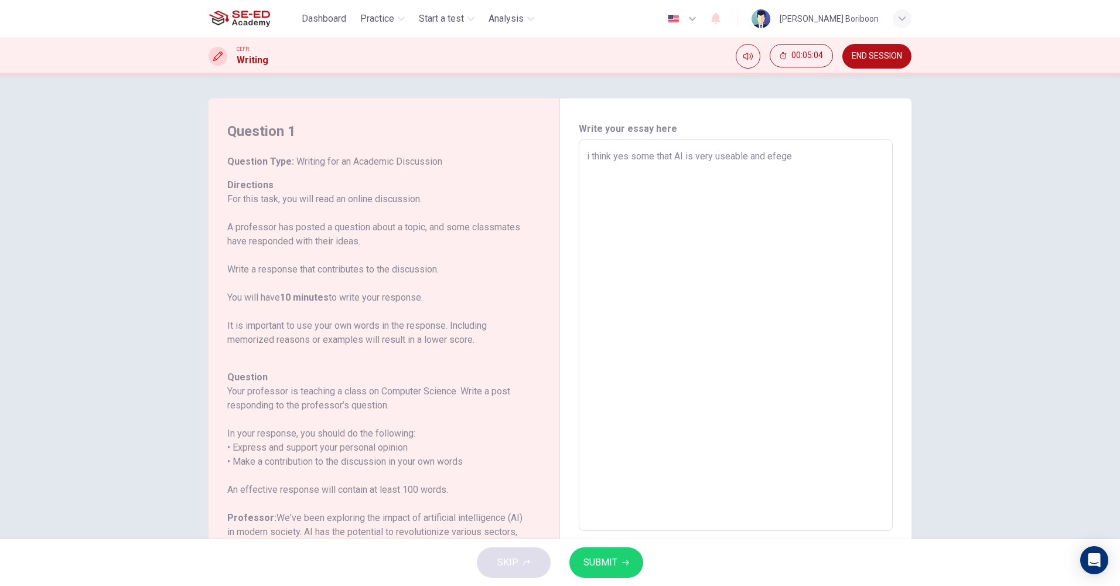
type textarea "i think yes some that AI is very useable and efegen"
type textarea "x"
type textarea "i think yes some that AI is very useable and efege"
type textarea "x"
type textarea "i think yes some that AI is very useable and efeg"
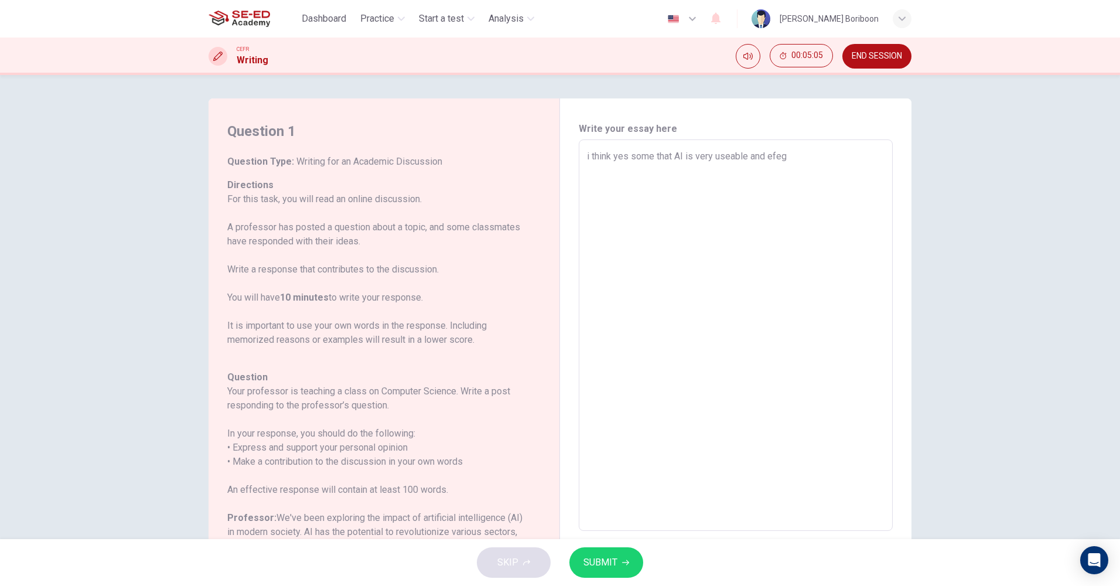
type textarea "x"
type textarea "i think yes some that AI is very useable and efe"
type textarea "x"
type textarea "i think yes some that AI is very useable and ef"
type textarea "x"
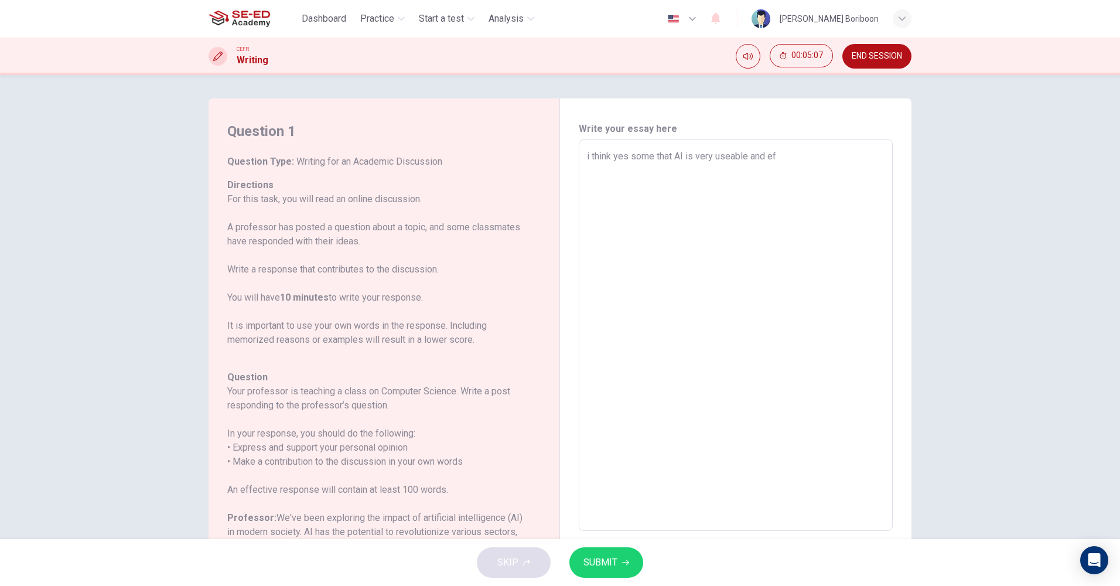
type textarea "i think yes some that AI is very useable and e"
type textarea "x"
type textarea "i think yes some that AI is very useable and"
type textarea "x"
type textarea "i think yes some that AI is very useable and"
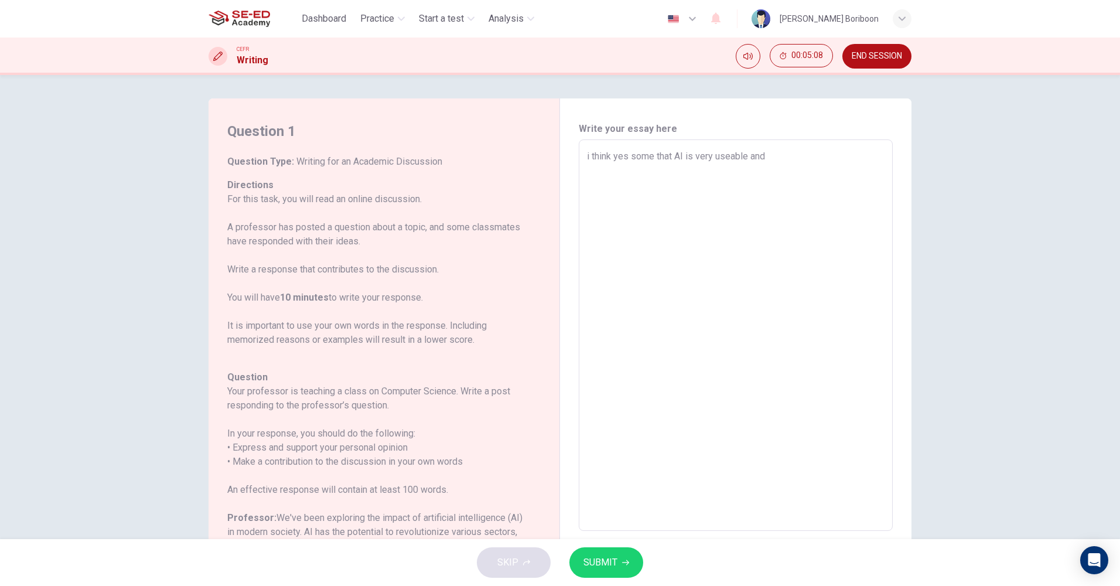
type textarea "x"
type textarea "i think yes some that AI is very useable an"
type textarea "x"
type textarea "i think yes some that AI is very useable a"
type textarea "x"
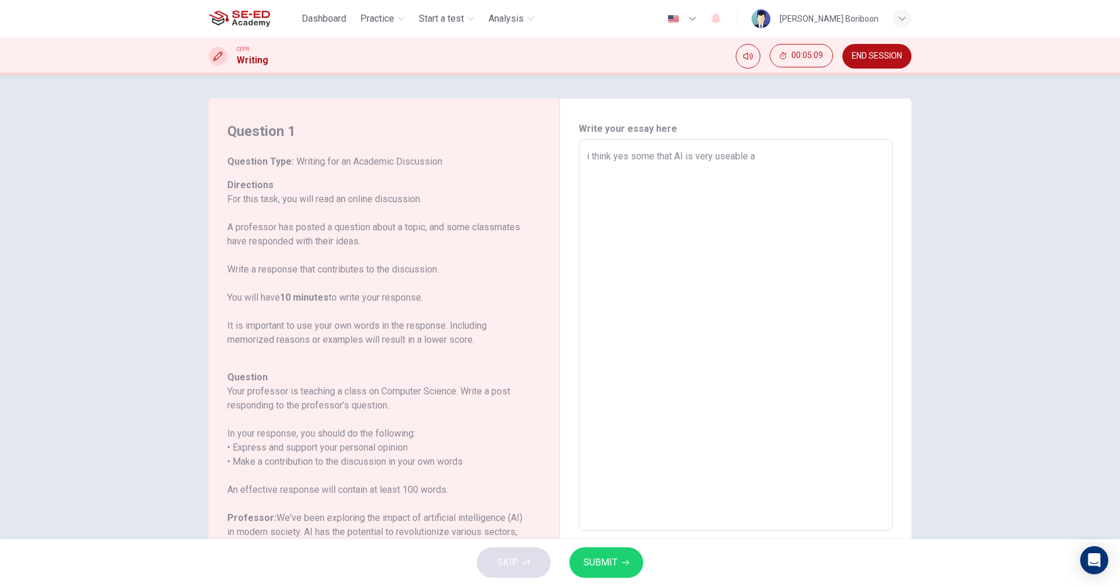
type textarea "i think yes some that AI is very useable"
type textarea "x"
type textarea "i think yes some that AI is very useable b"
type textarea "x"
type textarea "i think yes some that AI is very useable bu"
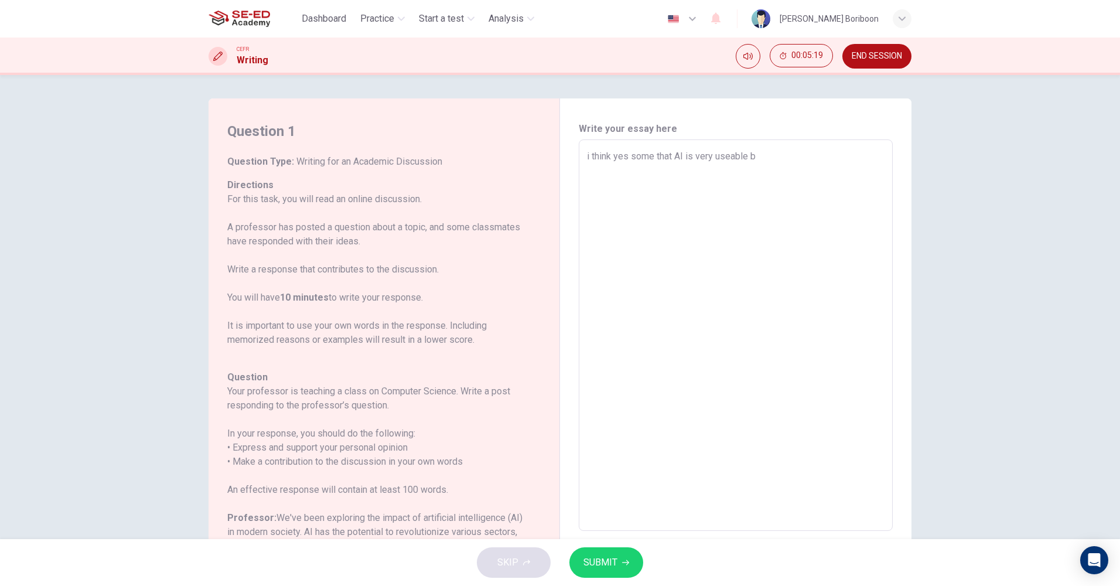
type textarea "x"
type textarea "i think yes some that AI is very useable but"
type textarea "x"
type textarea "i think yes some that AI is very useable but"
type textarea "x"
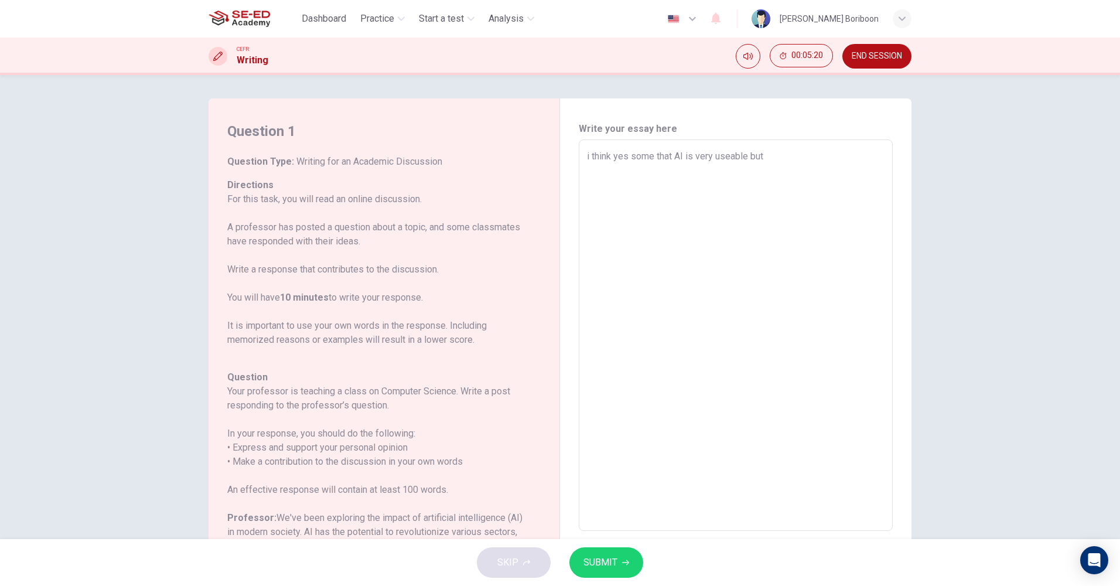
type textarea "i think yes some that AI is very useable but s"
type textarea "x"
type textarea "i think yes some that AI is very useable but so"
type textarea "x"
type textarea "i think yes some that AI is very useable but som"
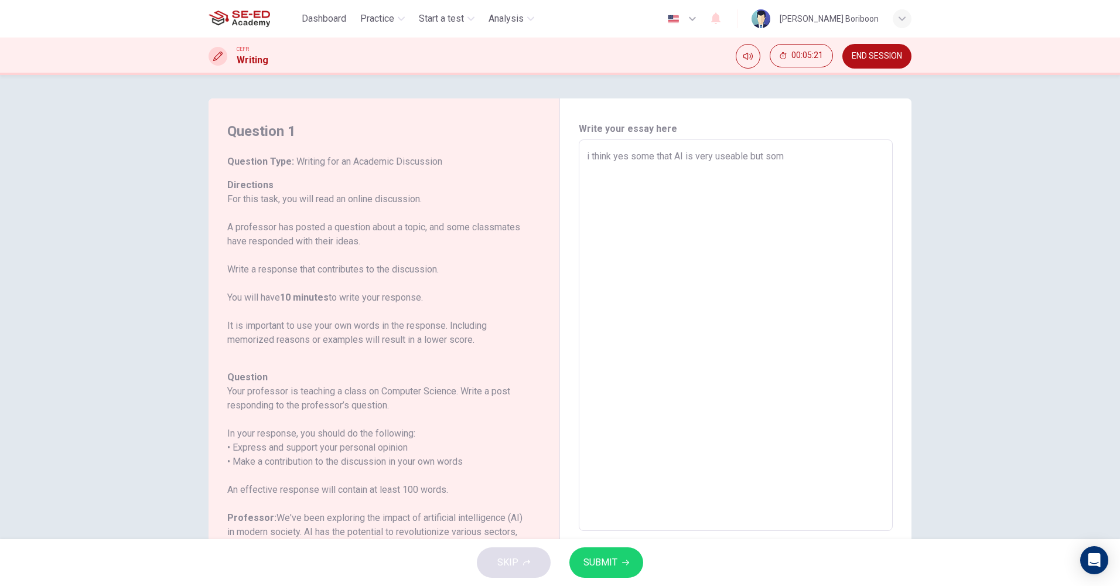
type textarea "x"
type textarea "i think yes some that AI is very useable but some"
type textarea "x"
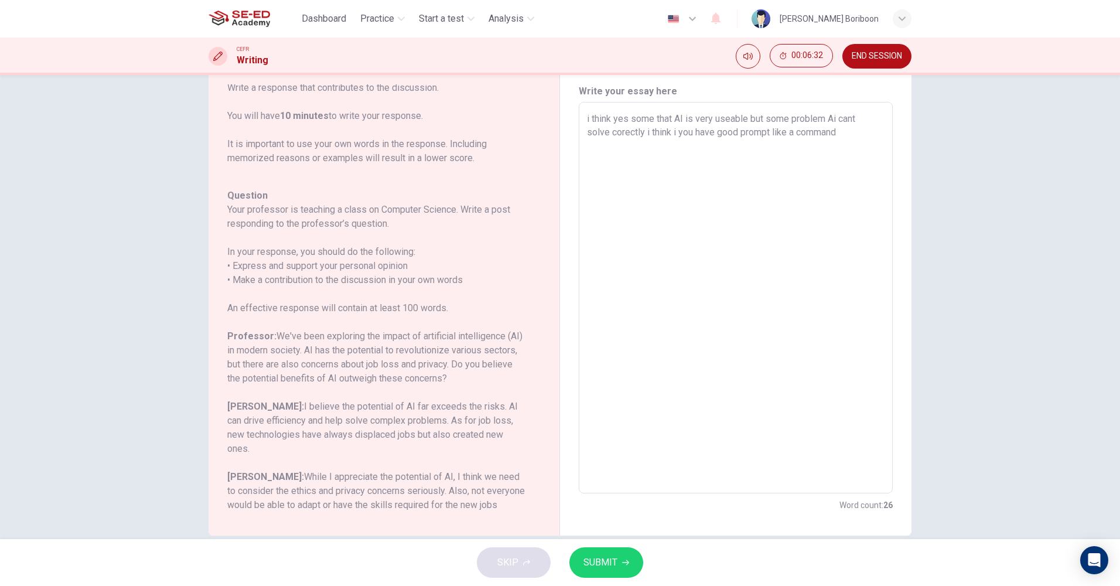
scroll to position [57, 0]
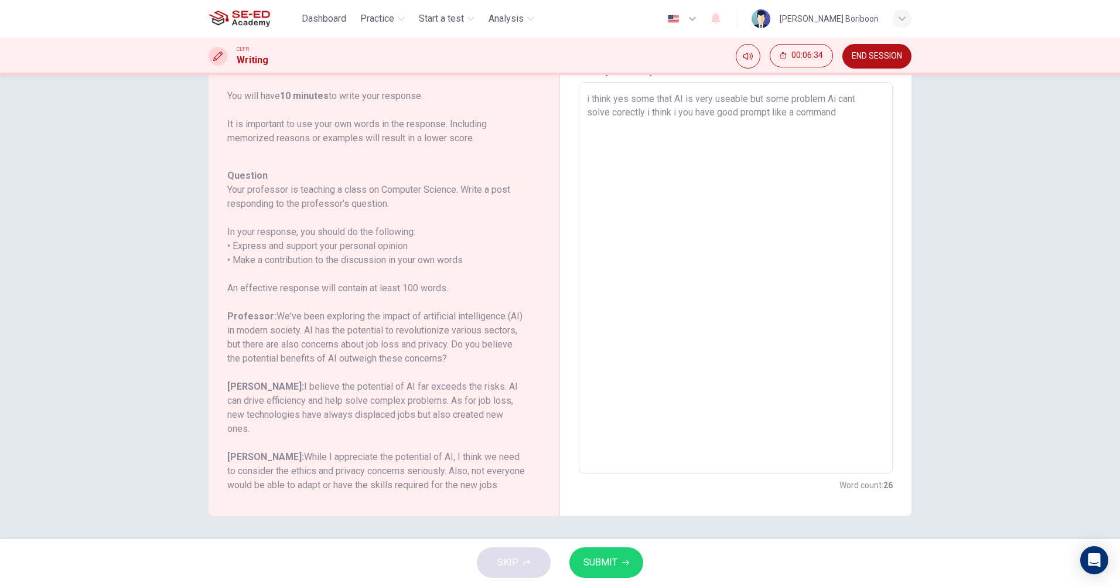
click at [839, 128] on textarea "i think yes some that AI is very useable but some problem Ai cant solve corectl…" at bounding box center [736, 278] width 298 height 372
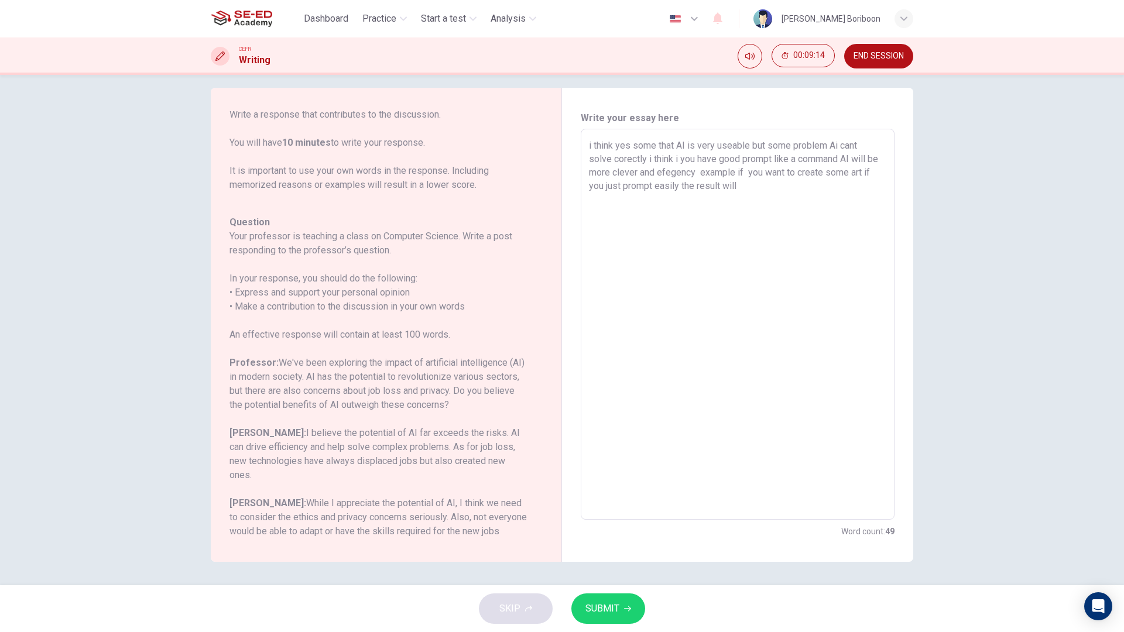
scroll to position [11, 0]
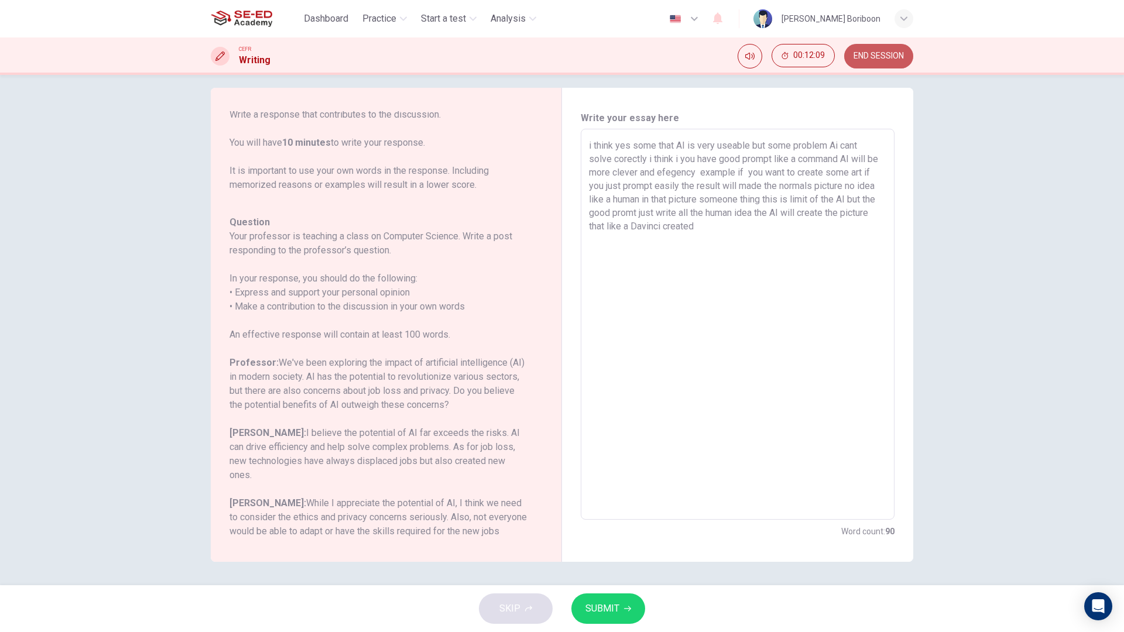
click at [887, 52] on span "END SESSION" at bounding box center [879, 56] width 50 height 9
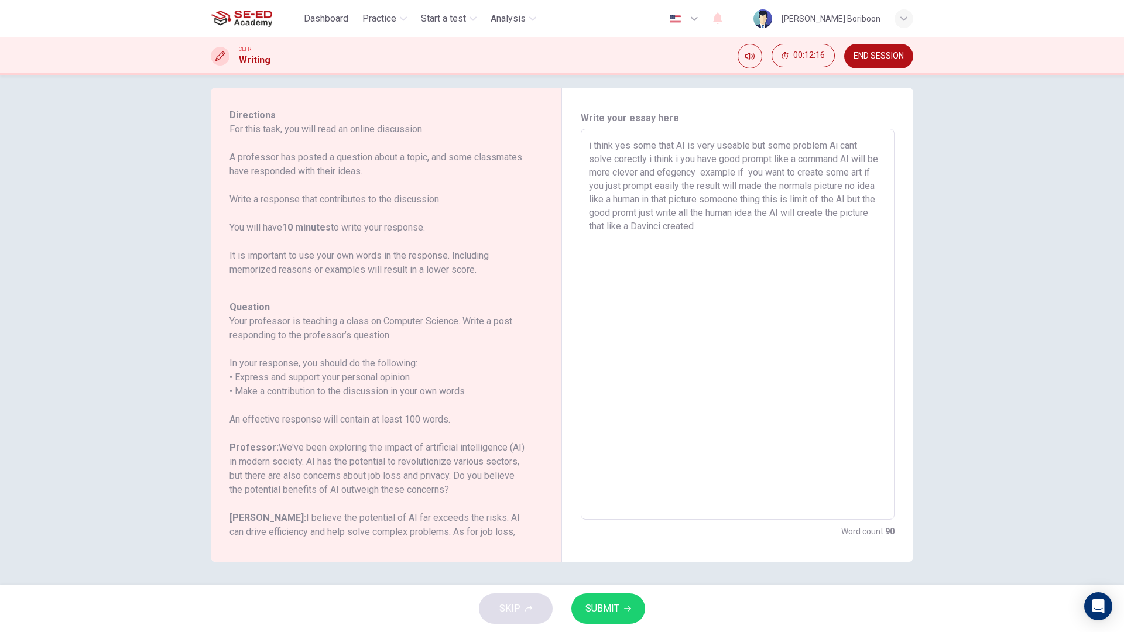
scroll to position [144, 0]
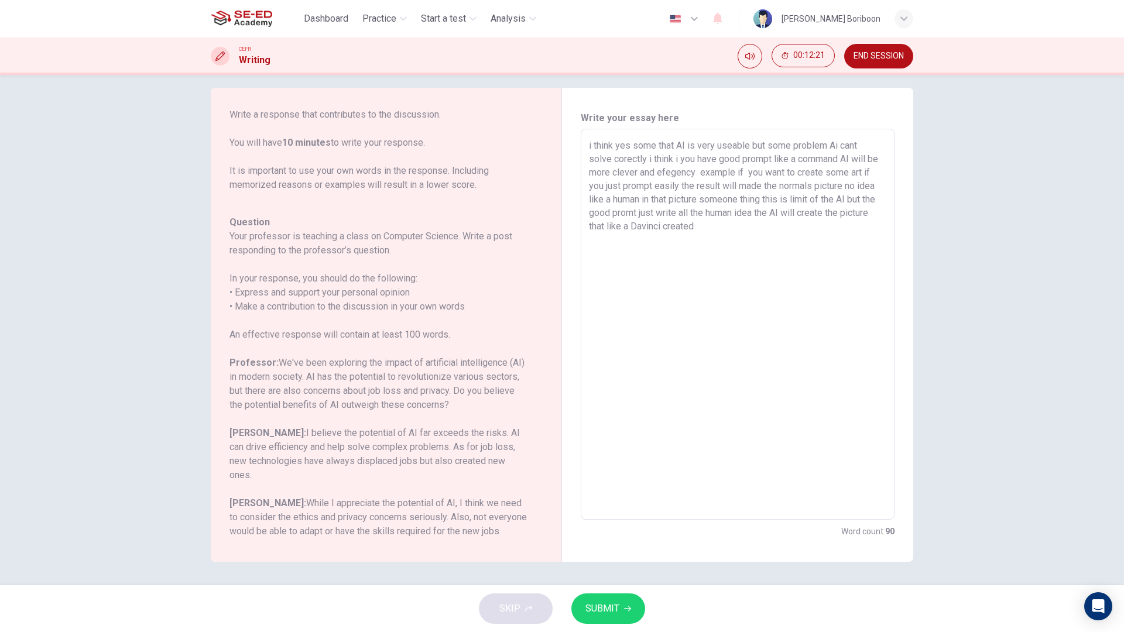
click at [781, 225] on textarea "i think yes some that AI is very useable but some problem Ai cant solve corectl…" at bounding box center [738, 325] width 298 height 372
click at [673, 262] on textarea "i think yes some that AI is very useable but some problem Ai cant solve corectl…" at bounding box center [738, 325] width 298 height 372
click at [590, 585] on span "SUBMIT" at bounding box center [603, 609] width 34 height 16
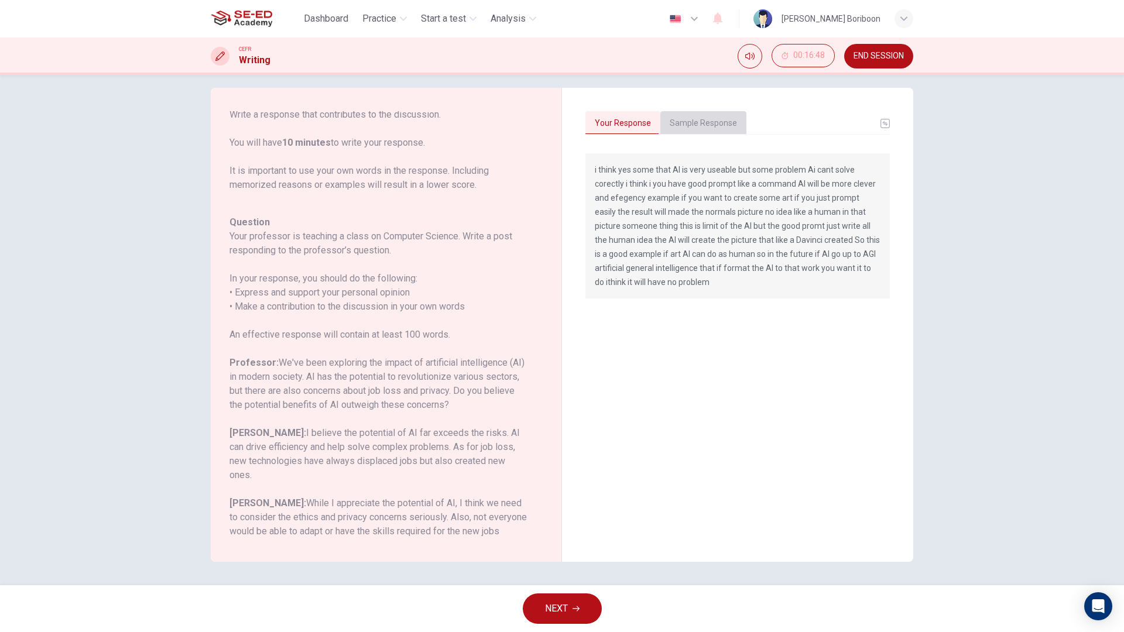
click at [692, 115] on button "Sample Response" at bounding box center [704, 123] width 86 height 25
drag, startPoint x: 589, startPoint y: 169, endPoint x: 742, endPoint y: 177, distance: 153.1
click at [741, 176] on div "In the realm of computer science, I find the advancements in artificial intelli…" at bounding box center [738, 218] width 305 height 131
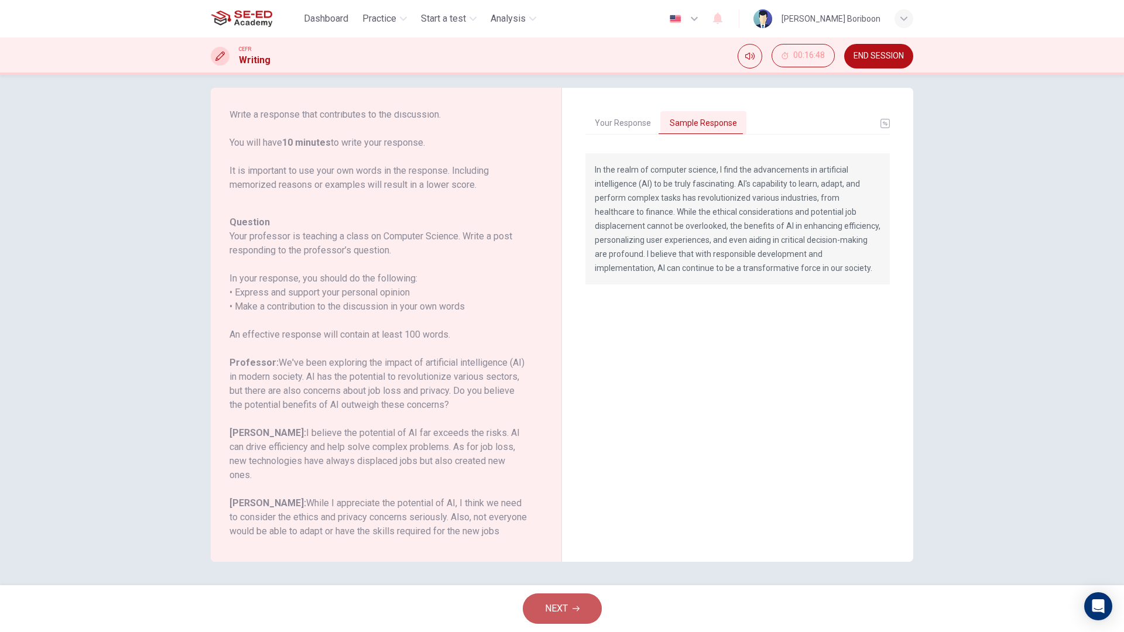
click at [578, 585] on icon "button" at bounding box center [576, 609] width 7 height 7
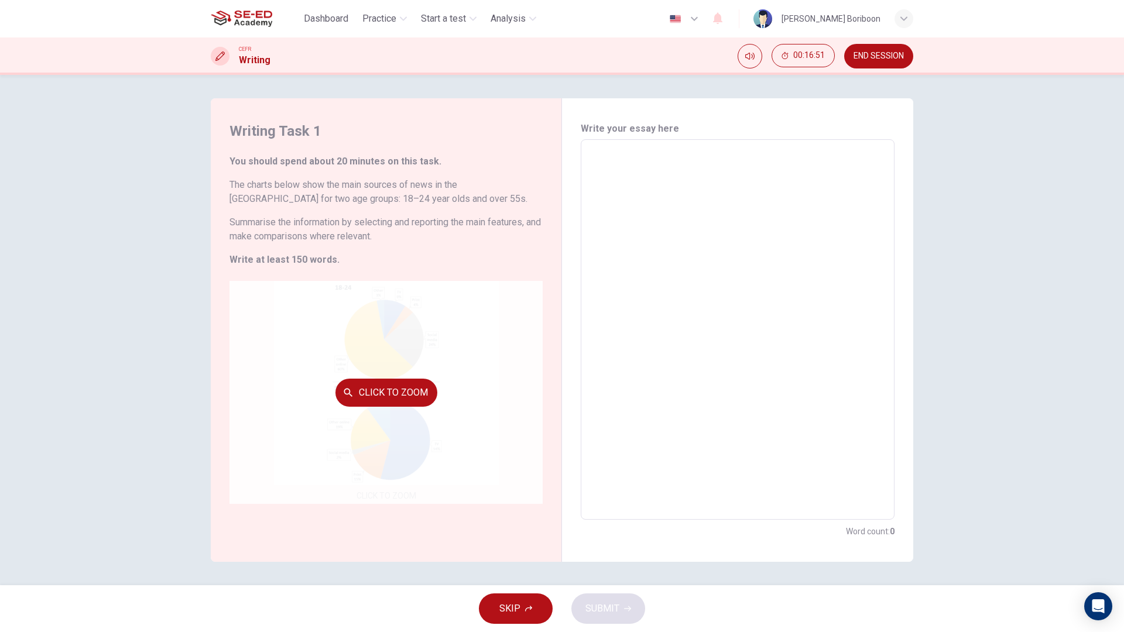
click at [385, 390] on button "Click to Zoom" at bounding box center [387, 393] width 102 height 28
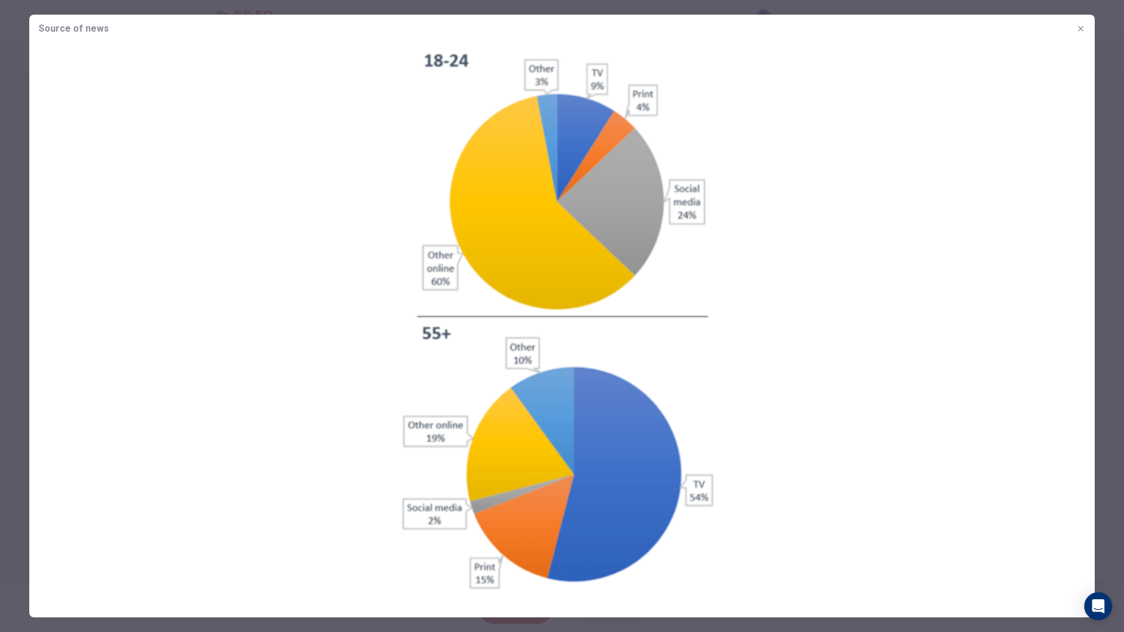
click at [480, 350] on img at bounding box center [562, 319] width 1066 height 553
click at [163, 320] on img at bounding box center [562, 319] width 1066 height 553
click at [11, 282] on div at bounding box center [562, 316] width 1124 height 632
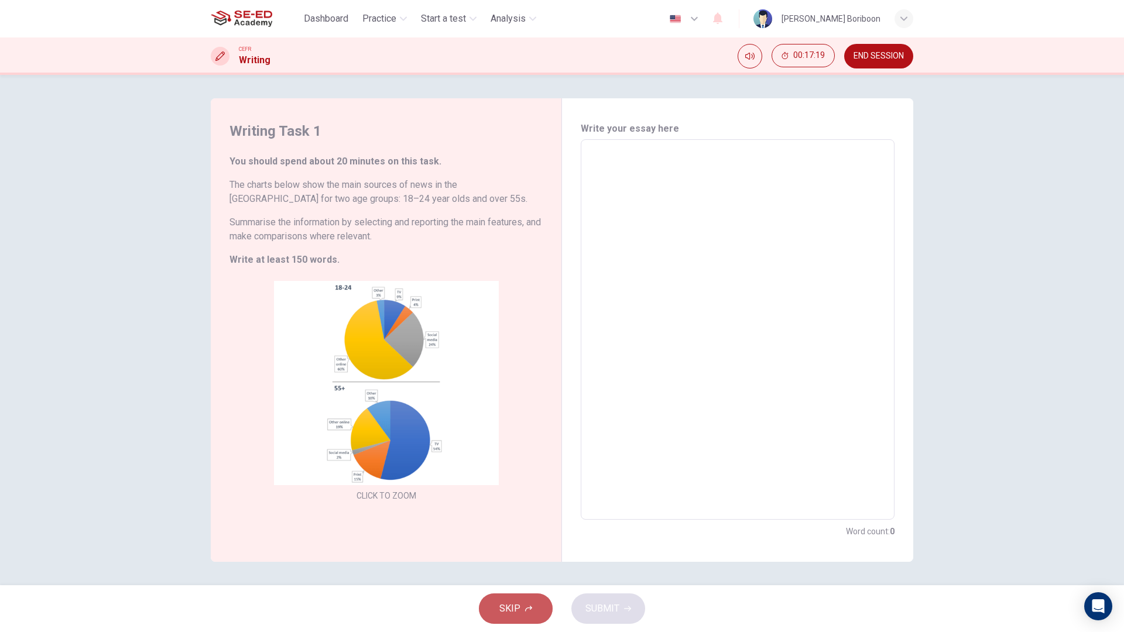
click at [526, 585] on button "SKIP" at bounding box center [516, 609] width 74 height 30
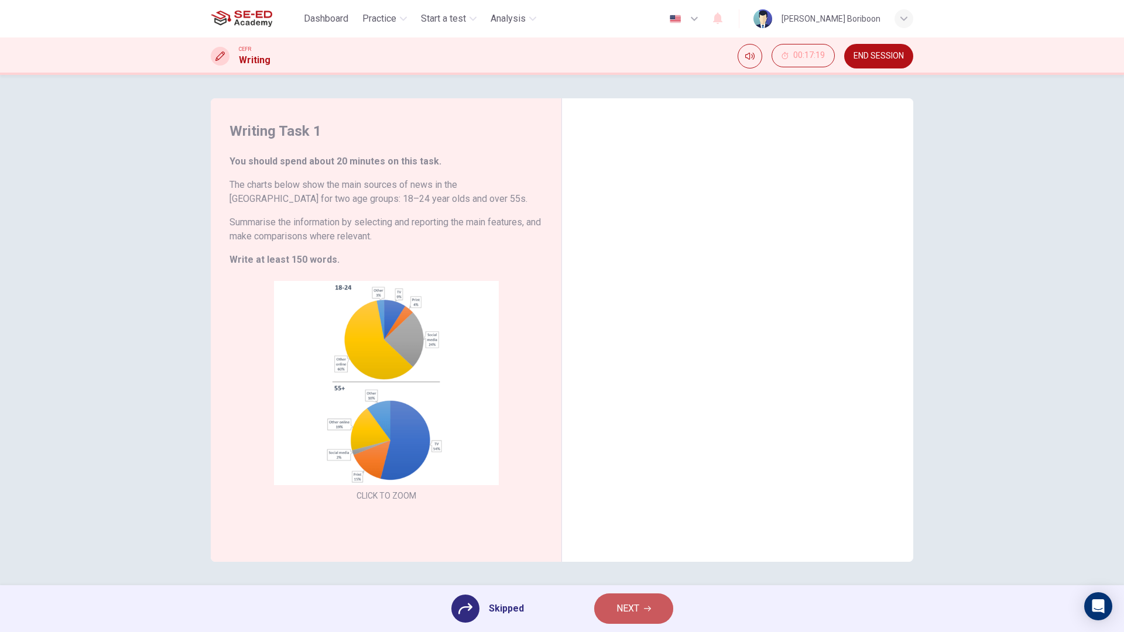
click at [619, 585] on span "NEXT" at bounding box center [628, 609] width 23 height 16
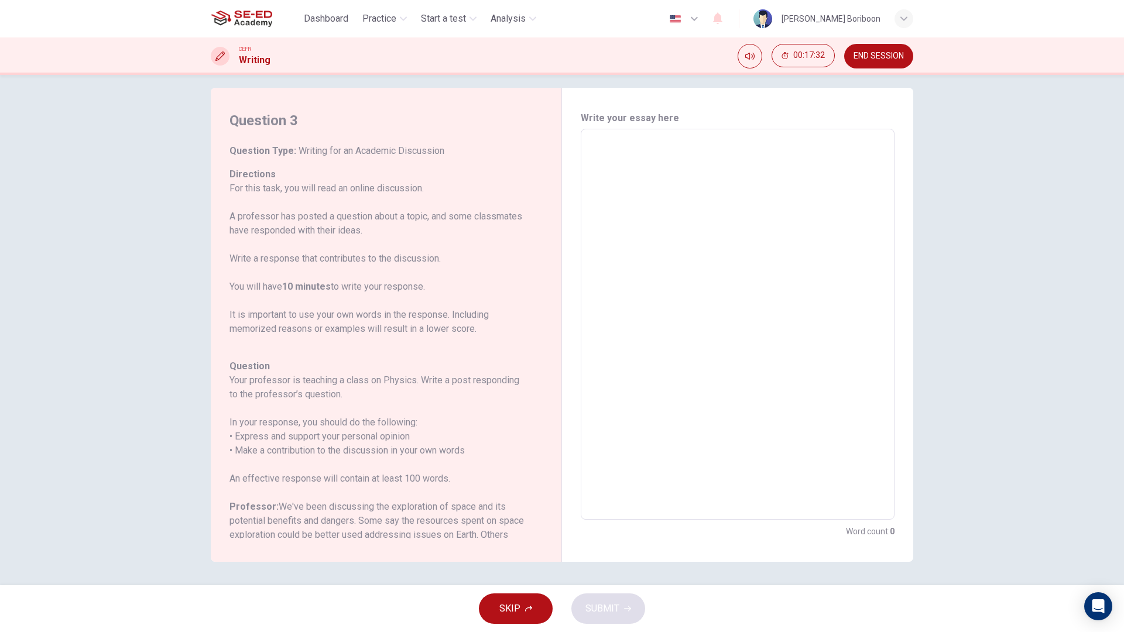
scroll to position [158, 0]
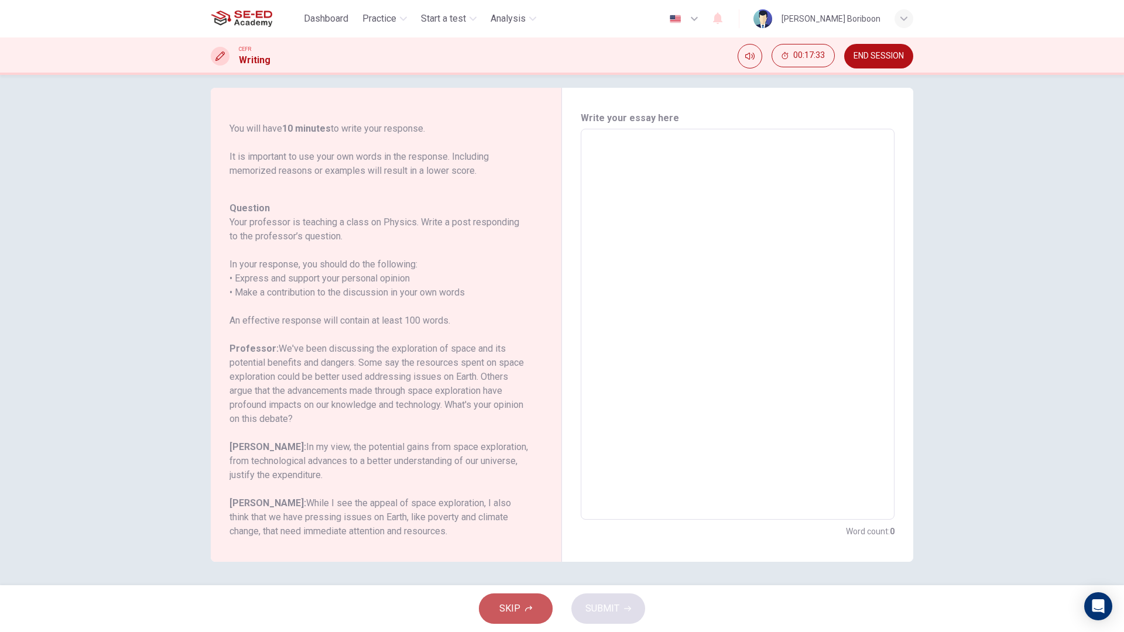
click at [521, 585] on button "SKIP" at bounding box center [516, 609] width 74 height 30
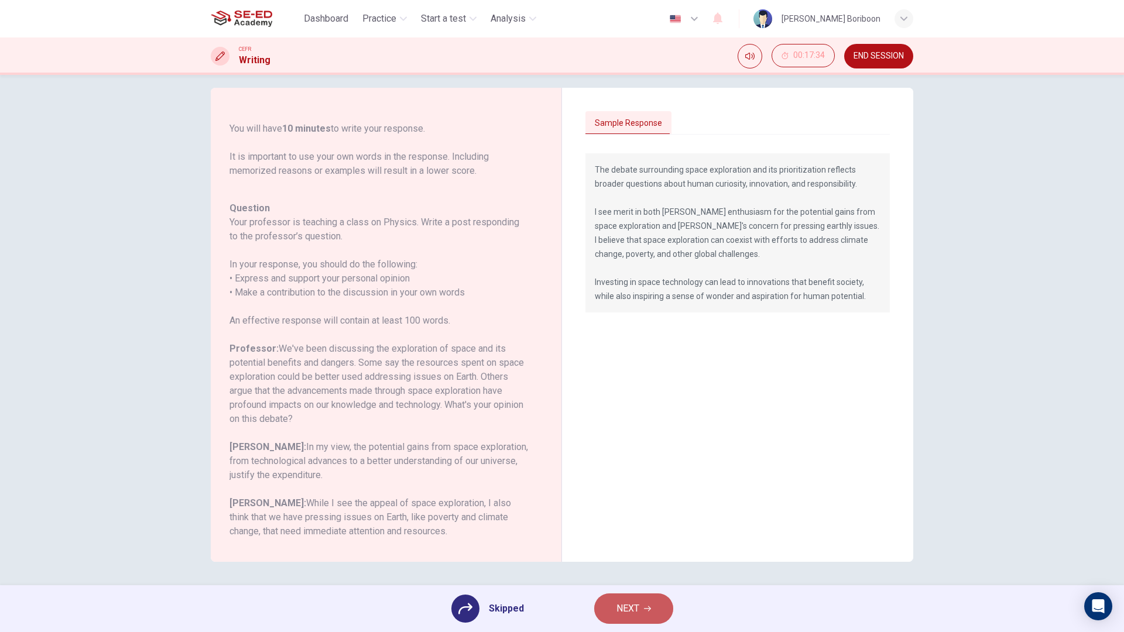
click at [631, 585] on button "NEXT" at bounding box center [633, 609] width 79 height 30
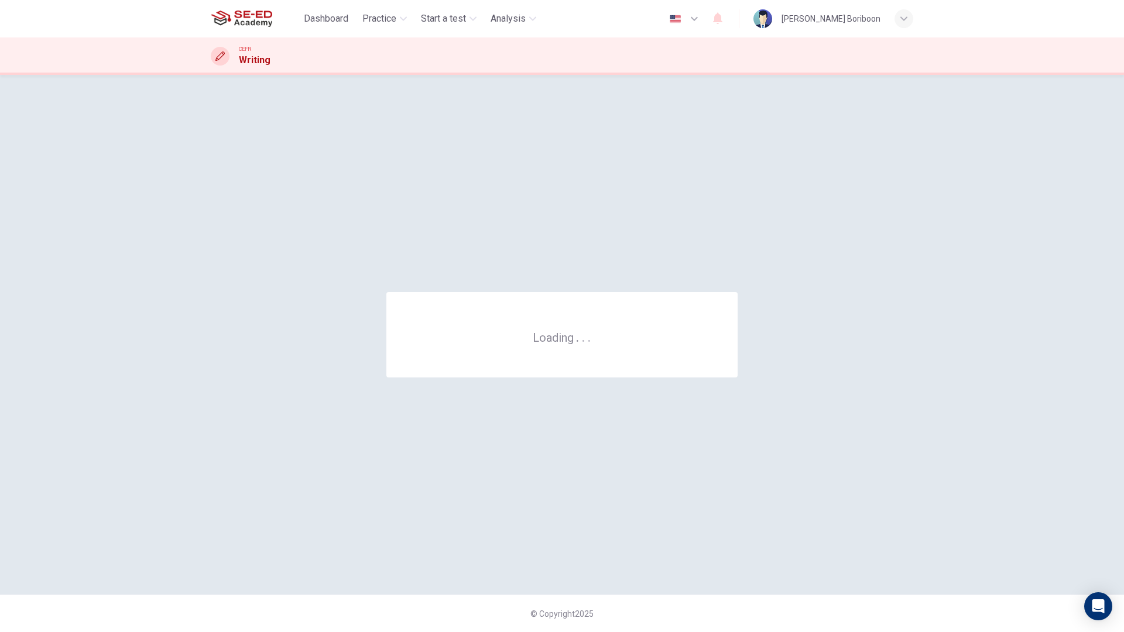
scroll to position [0, 0]
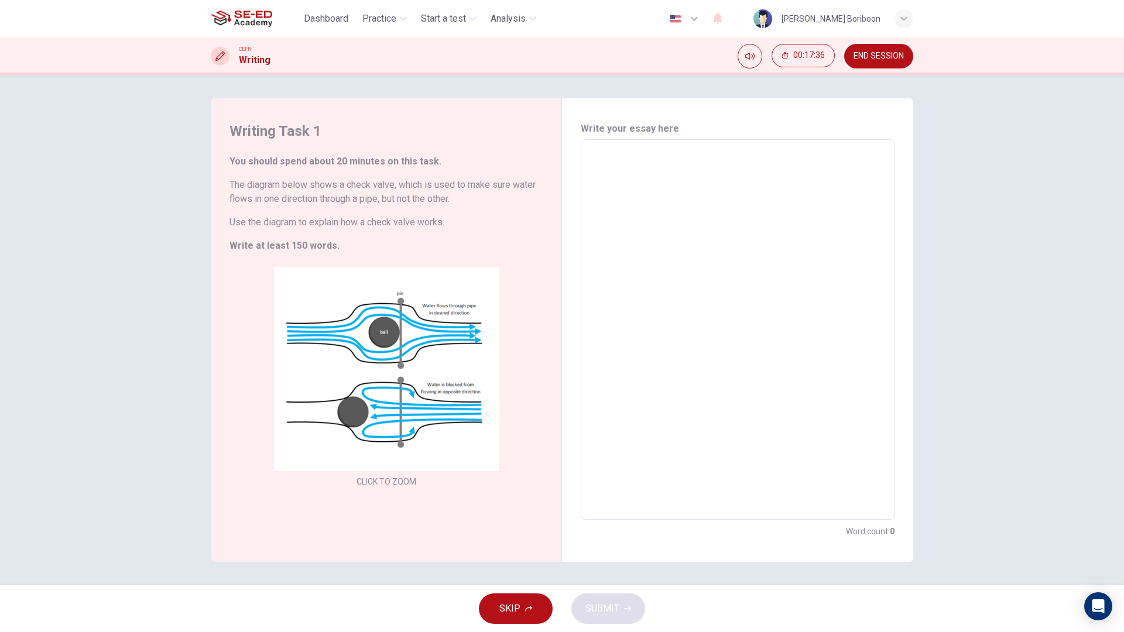
click at [505, 585] on span "SKIP" at bounding box center [510, 609] width 21 height 16
drag, startPoint x: 815, startPoint y: 389, endPoint x: 823, endPoint y: 400, distance: 13.5
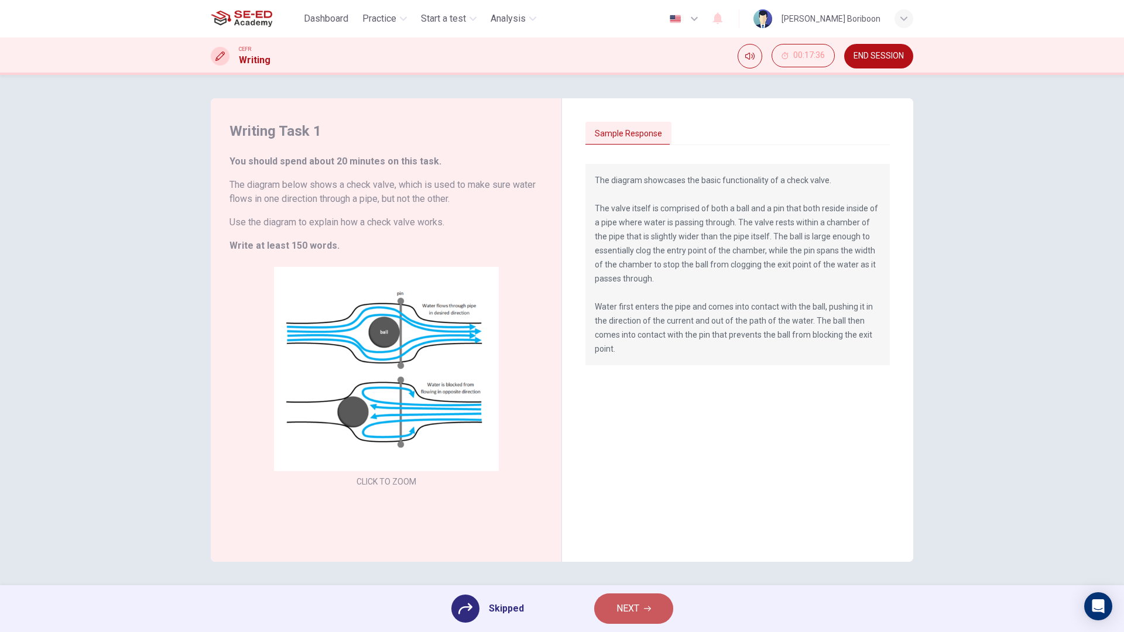
click at [623, 585] on button "NEXT" at bounding box center [633, 609] width 79 height 30
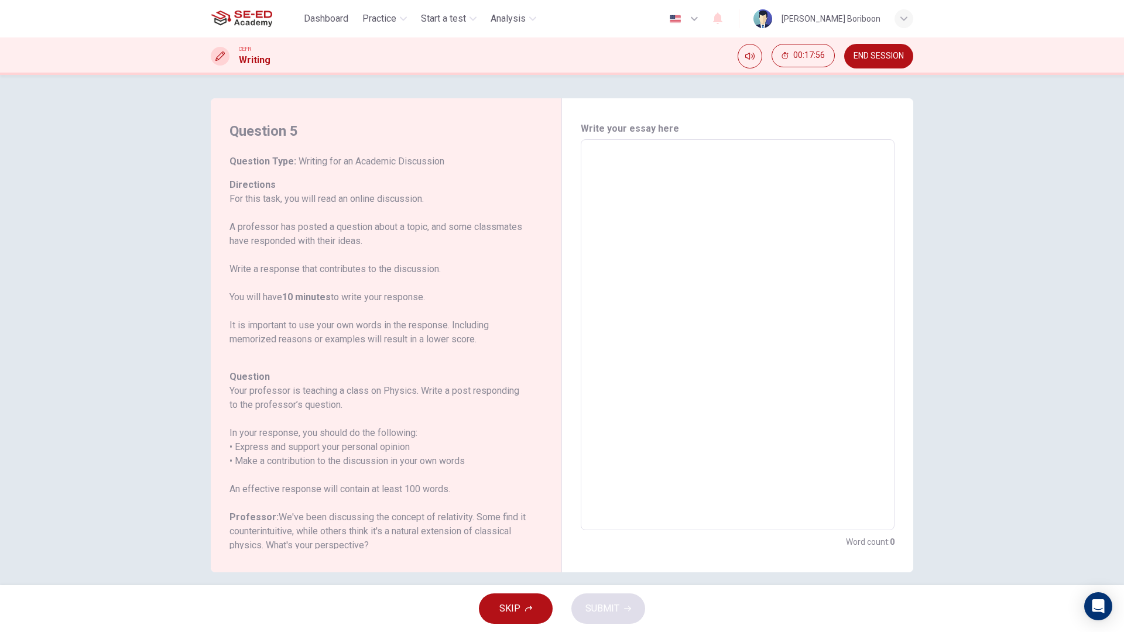
drag, startPoint x: 1086, startPoint y: 259, endPoint x: 1088, endPoint y: 67, distance: 191.5
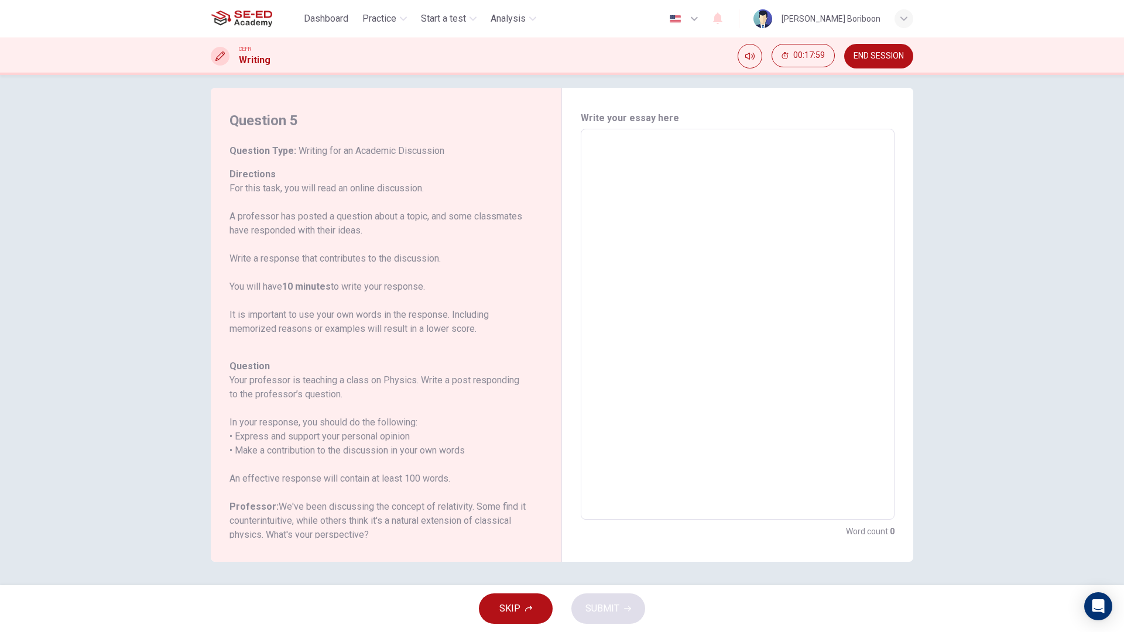
click at [518, 585] on div "SKIP SUBMIT" at bounding box center [562, 609] width 1124 height 47
click at [499, 585] on button "SKIP" at bounding box center [516, 609] width 74 height 30
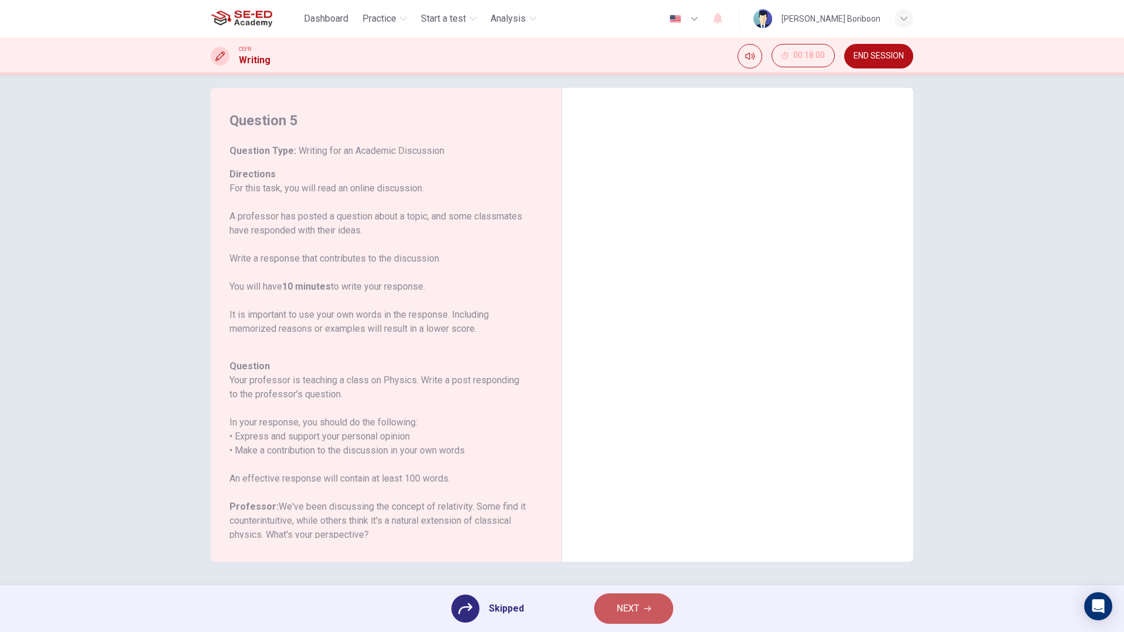
click at [624, 585] on button "NEXT" at bounding box center [633, 609] width 79 height 30
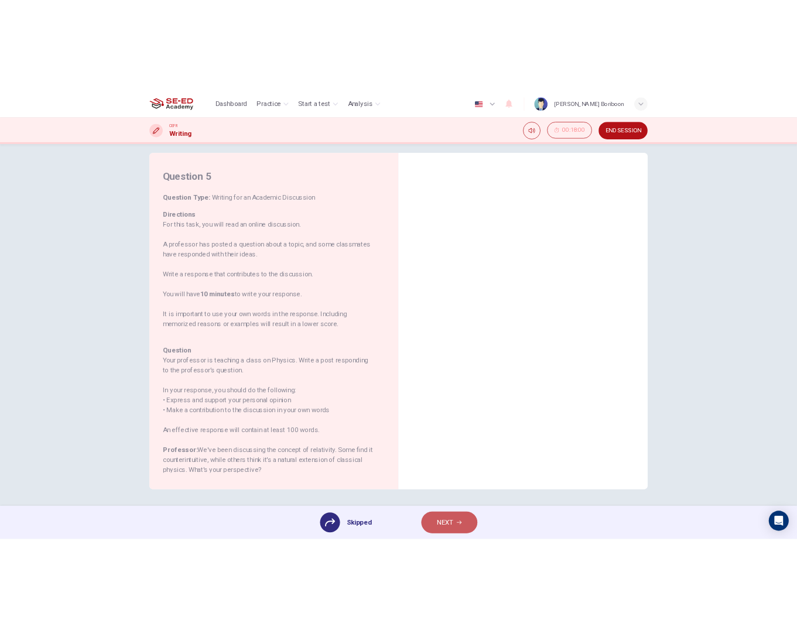
scroll to position [0, 0]
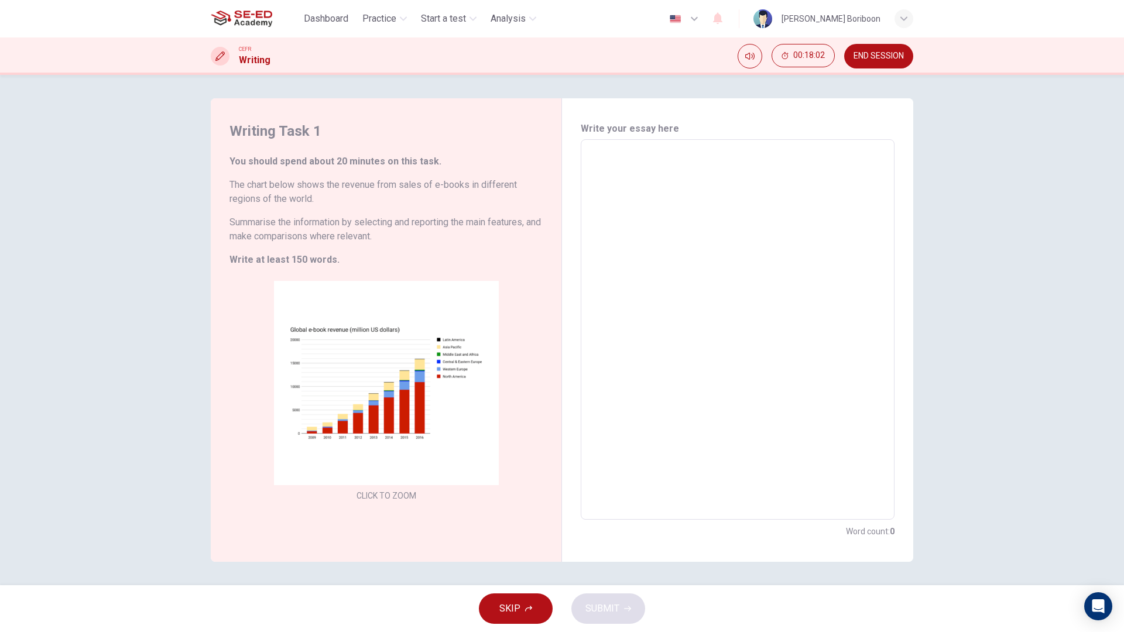
click at [521, 585] on div "SKIP SUBMIT" at bounding box center [562, 609] width 1124 height 47
click at [508, 585] on span "SKIP" at bounding box center [510, 609] width 21 height 16
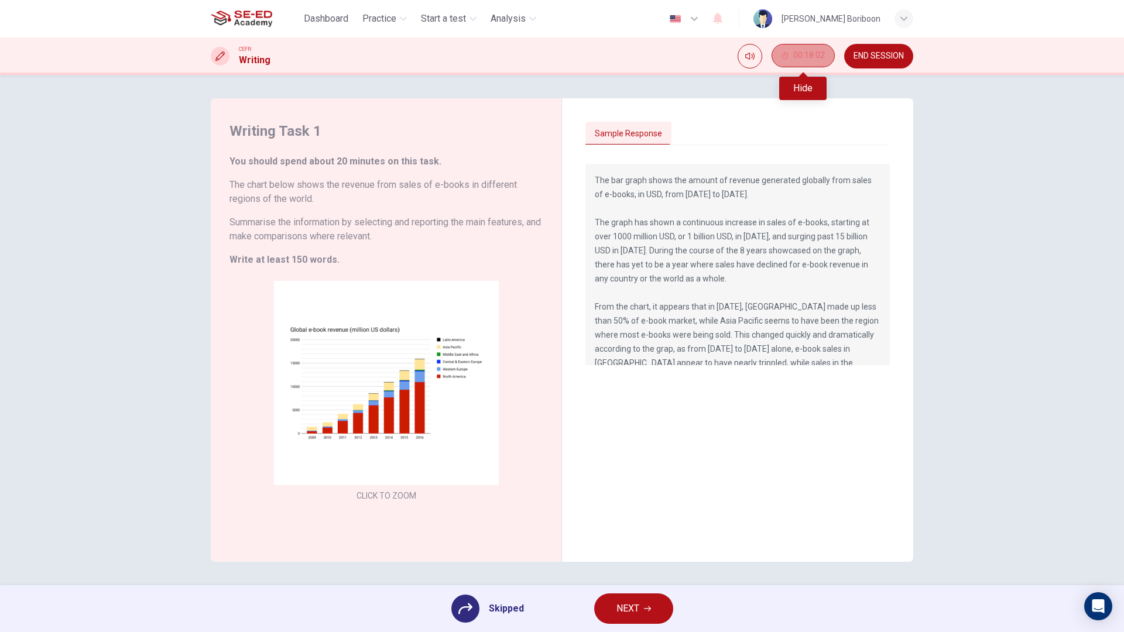
drag, startPoint x: 826, startPoint y: 59, endPoint x: 834, endPoint y: 59, distance: 7.6
click at [830, 59] on button "00:18:02" at bounding box center [803, 55] width 63 height 23
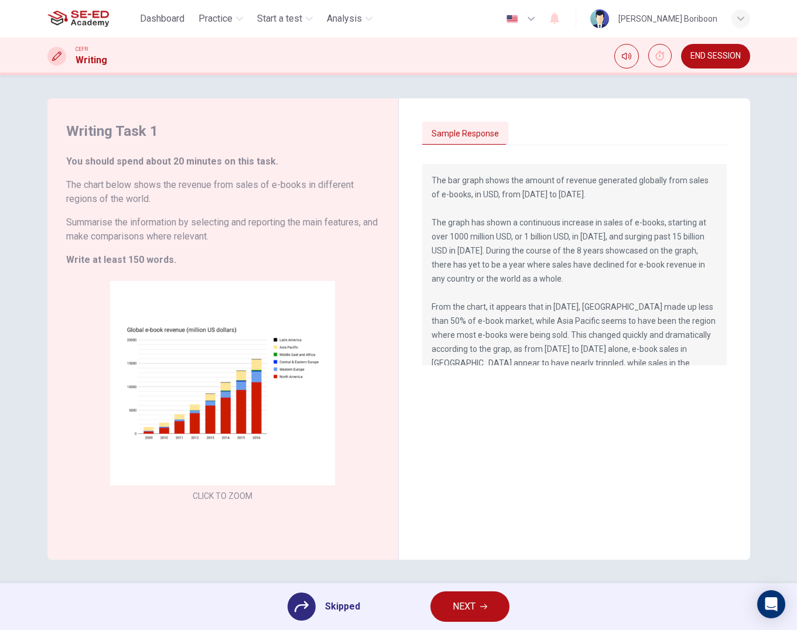
click at [719, 68] on div "CEFR Writing END SESSION" at bounding box center [398, 55] width 797 height 37
drag, startPoint x: 719, startPoint y: 56, endPoint x: 647, endPoint y: 0, distance: 91.5
click at [675, 30] on div "Dashboard Practice Start a test Analysis English en ​ [PERSON_NAME] CEFR Writin…" at bounding box center [398, 315] width 797 height 630
drag, startPoint x: 555, startPoint y: 142, endPoint x: 618, endPoint y: 181, distance: 73.6
drag, startPoint x: 618, startPoint y: 181, endPoint x: 454, endPoint y: 596, distance: 446.2
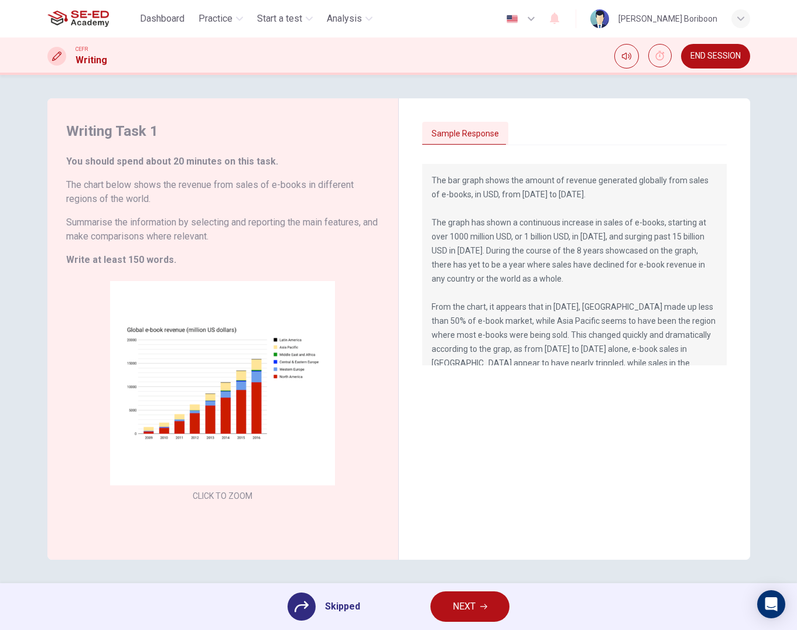
click at [796, 74] on div "CEFR Writing END SESSION" at bounding box center [398, 55] width 797 height 37
click at [723, 70] on div "CEFR Writing END SESSION" at bounding box center [398, 55] width 797 height 37
click at [730, 57] on span "END SESSION" at bounding box center [715, 56] width 50 height 9
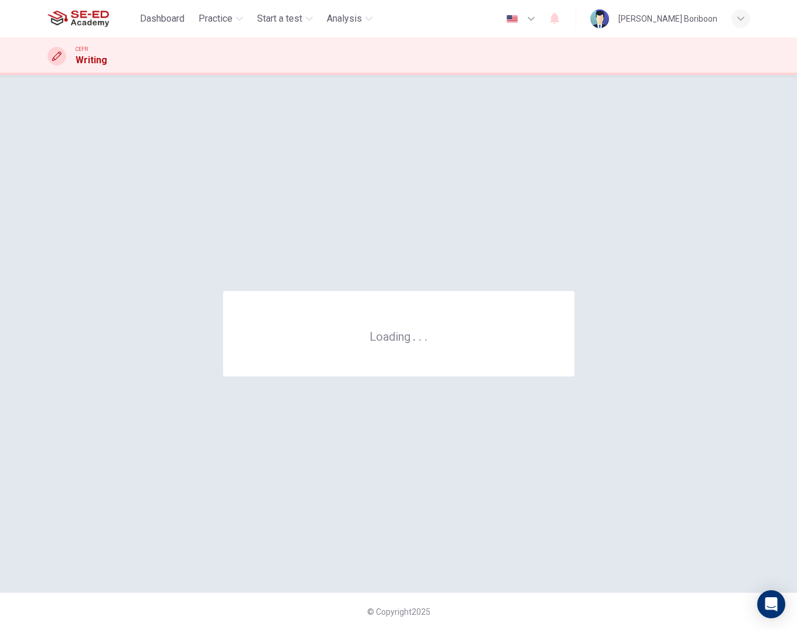
click at [618, 81] on div "Loading . . . © Copyright 2025" at bounding box center [398, 352] width 797 height 555
